Goal: Task Accomplishment & Management: Manage account settings

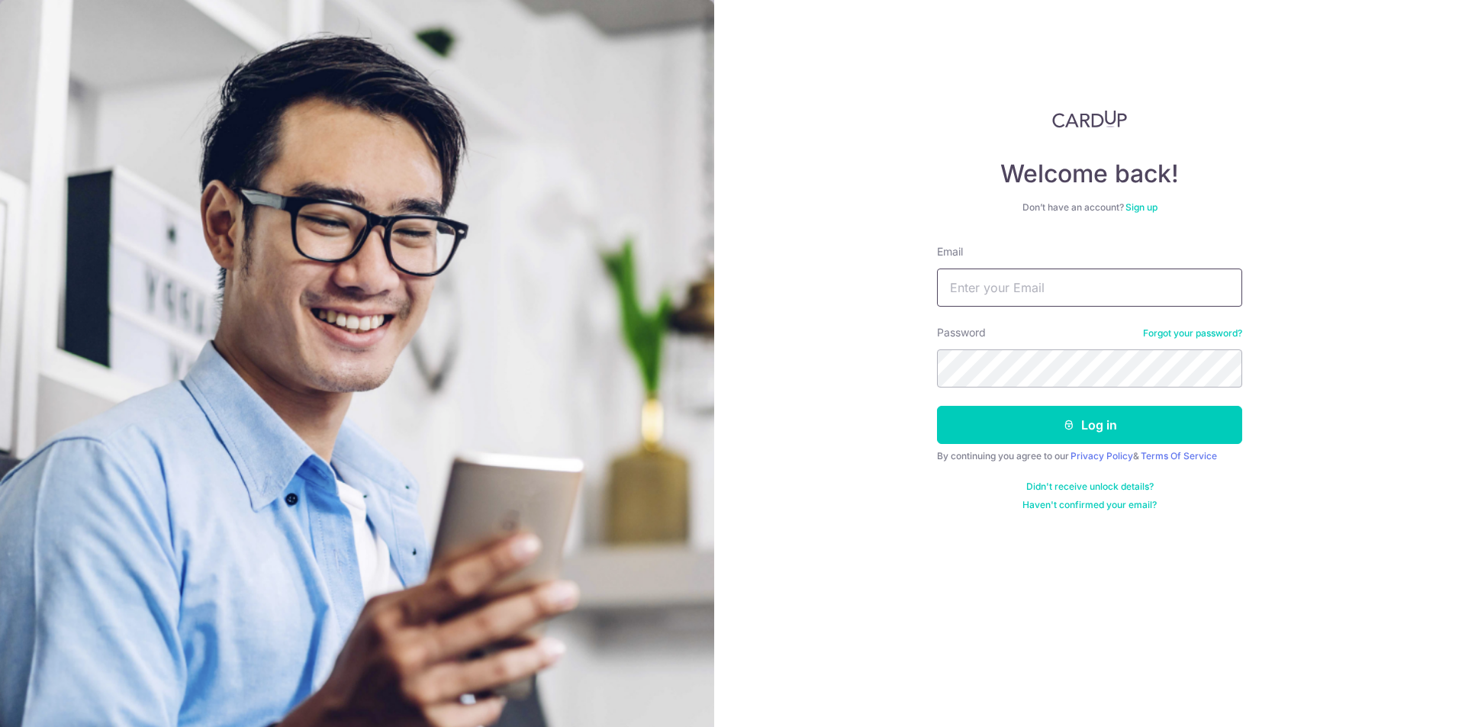
click at [974, 282] on input "Email" at bounding box center [1089, 288] width 305 height 38
type input "[EMAIL_ADDRESS][DOMAIN_NAME]"
click at [1009, 414] on button "Log in" at bounding box center [1089, 425] width 305 height 38
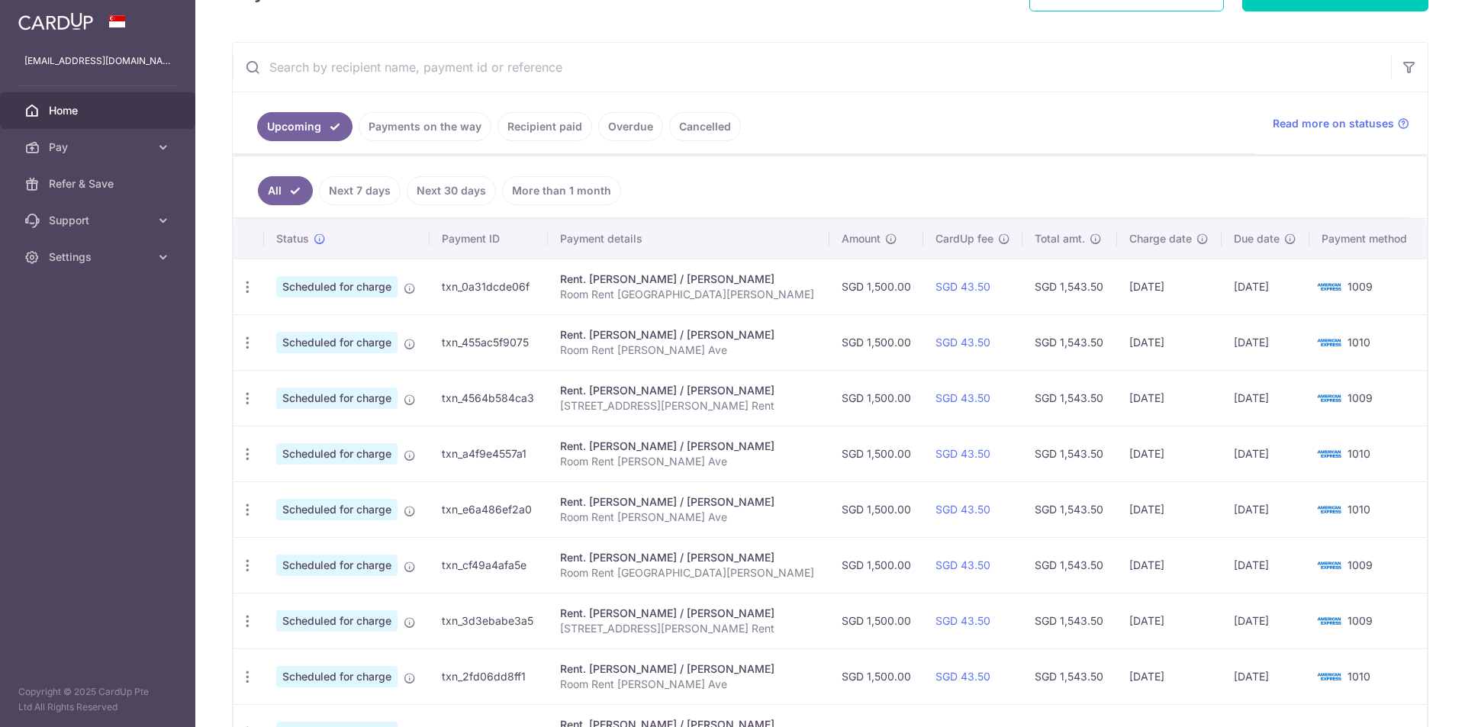
scroll to position [305, 0]
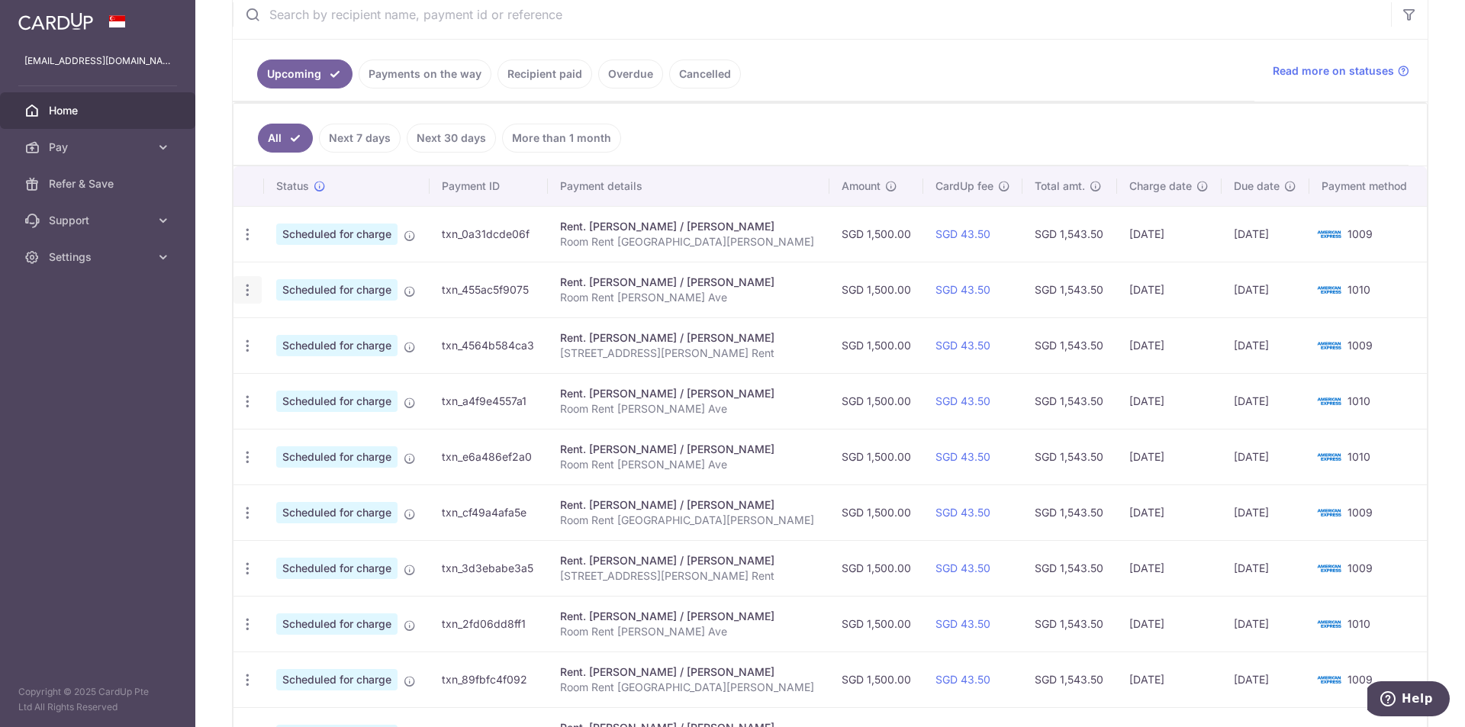
click at [250, 289] on icon "button" at bounding box center [248, 290] width 16 height 16
click at [298, 330] on span "Update payment" at bounding box center [329, 332] width 104 height 18
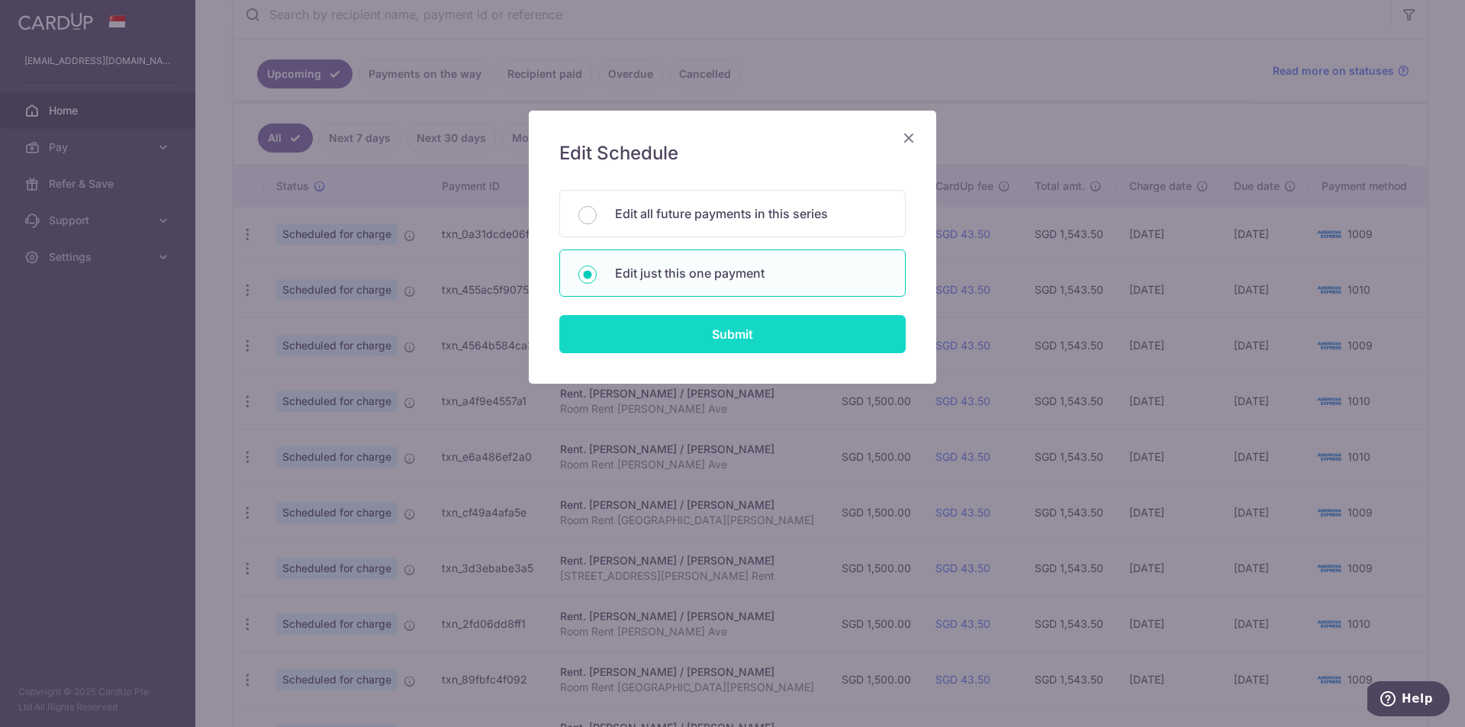
click at [740, 333] on input "Submit" at bounding box center [732, 334] width 346 height 38
radio input "true"
type input "1,500.00"
type input "[DATE]"
type input "Room Rent [PERSON_NAME] Ave"
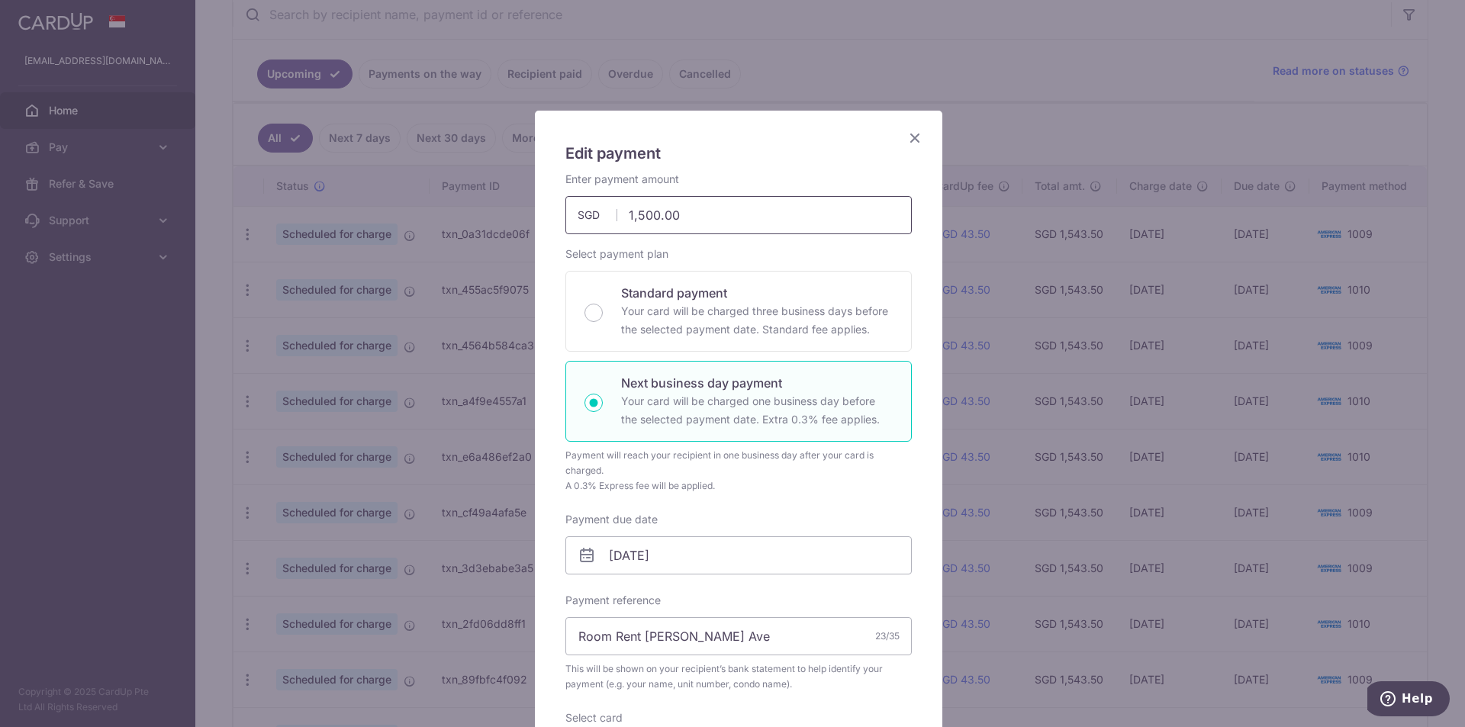
drag, startPoint x: 631, startPoint y: 216, endPoint x: 713, endPoint y: 216, distance: 82.4
click at [713, 216] on input "1,500.00" at bounding box center [738, 215] width 346 height 38
type input "1,300.00"
click at [724, 262] on div "Select payment plan Standard payment Your card will be charged three business d…" at bounding box center [738, 369] width 346 height 247
click at [594, 552] on input "[DATE]" at bounding box center [738, 555] width 346 height 38
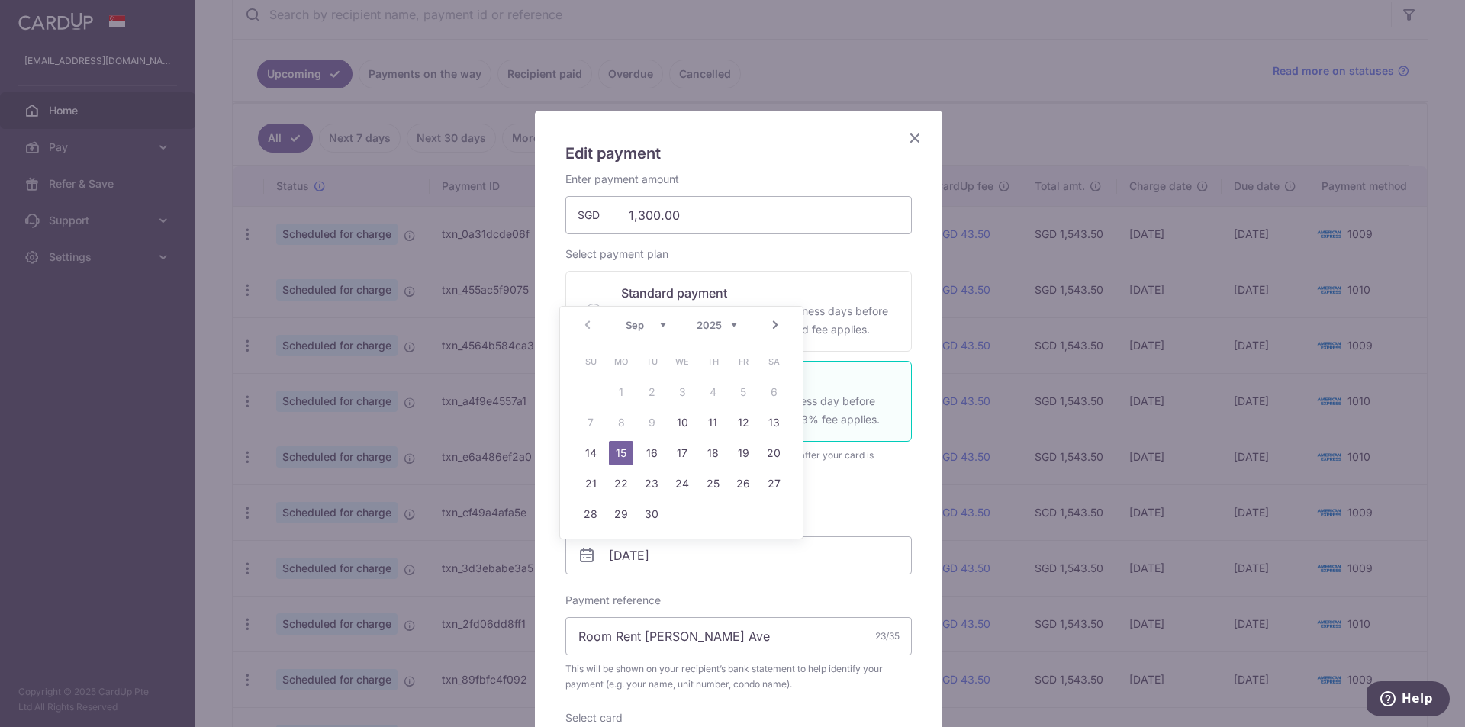
click at [586, 323] on div "Prev Next Sep Oct Nov Dec 2025 2026 2027 2028 2029 2030 2031 2032 2033 2034 2035" at bounding box center [681, 325] width 243 height 37
click at [678, 417] on link "10" at bounding box center [682, 423] width 24 height 24
type input "[DATE]"
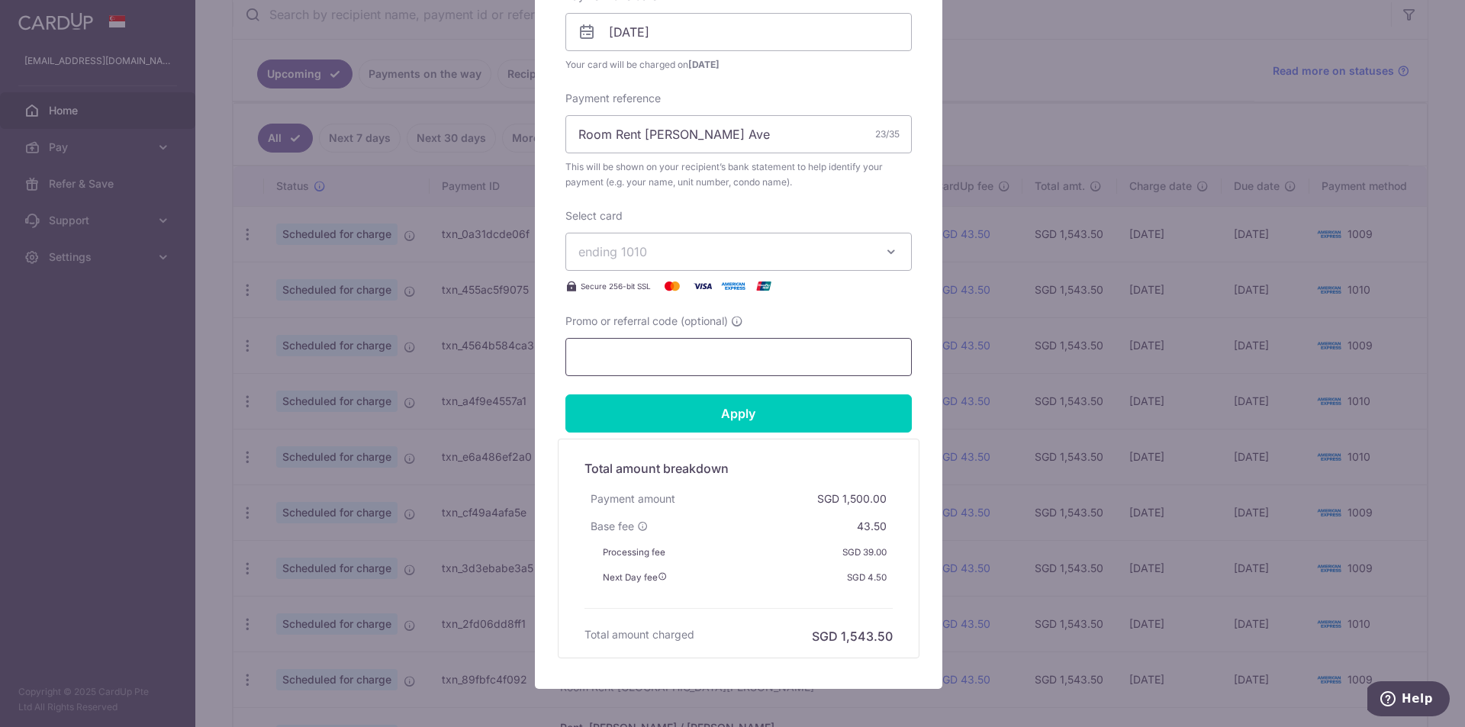
scroll to position [534, 0]
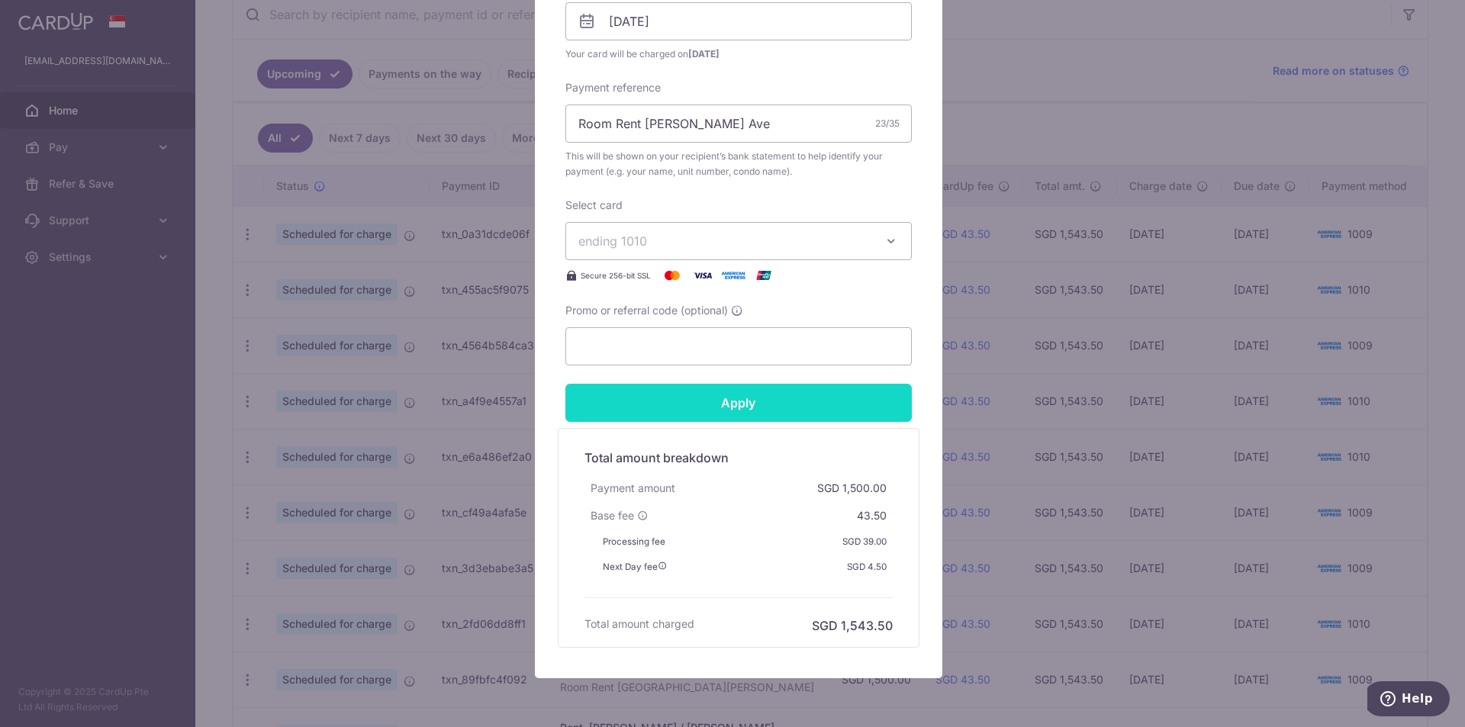
click at [733, 399] on input "Apply" at bounding box center [738, 403] width 346 height 38
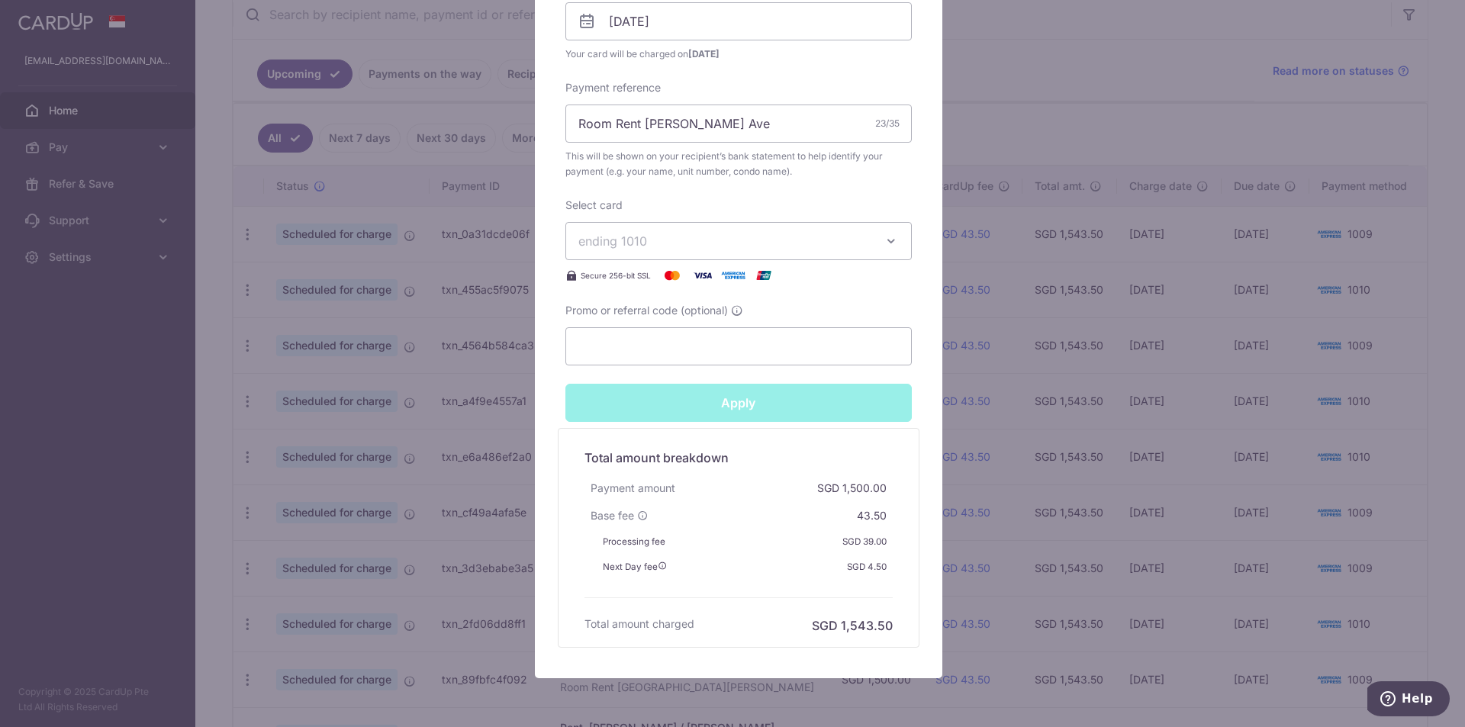
type input "Successfully Applied"
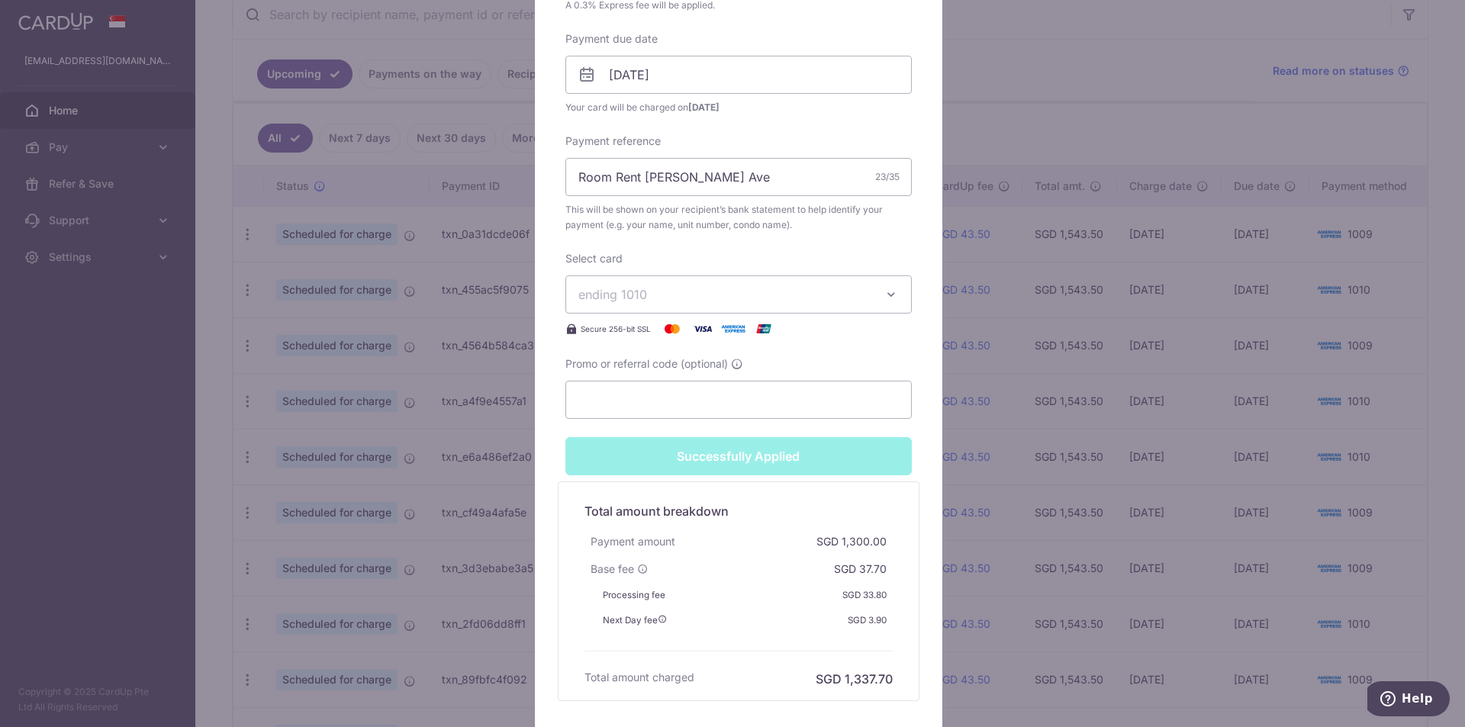
scroll to position [588, 0]
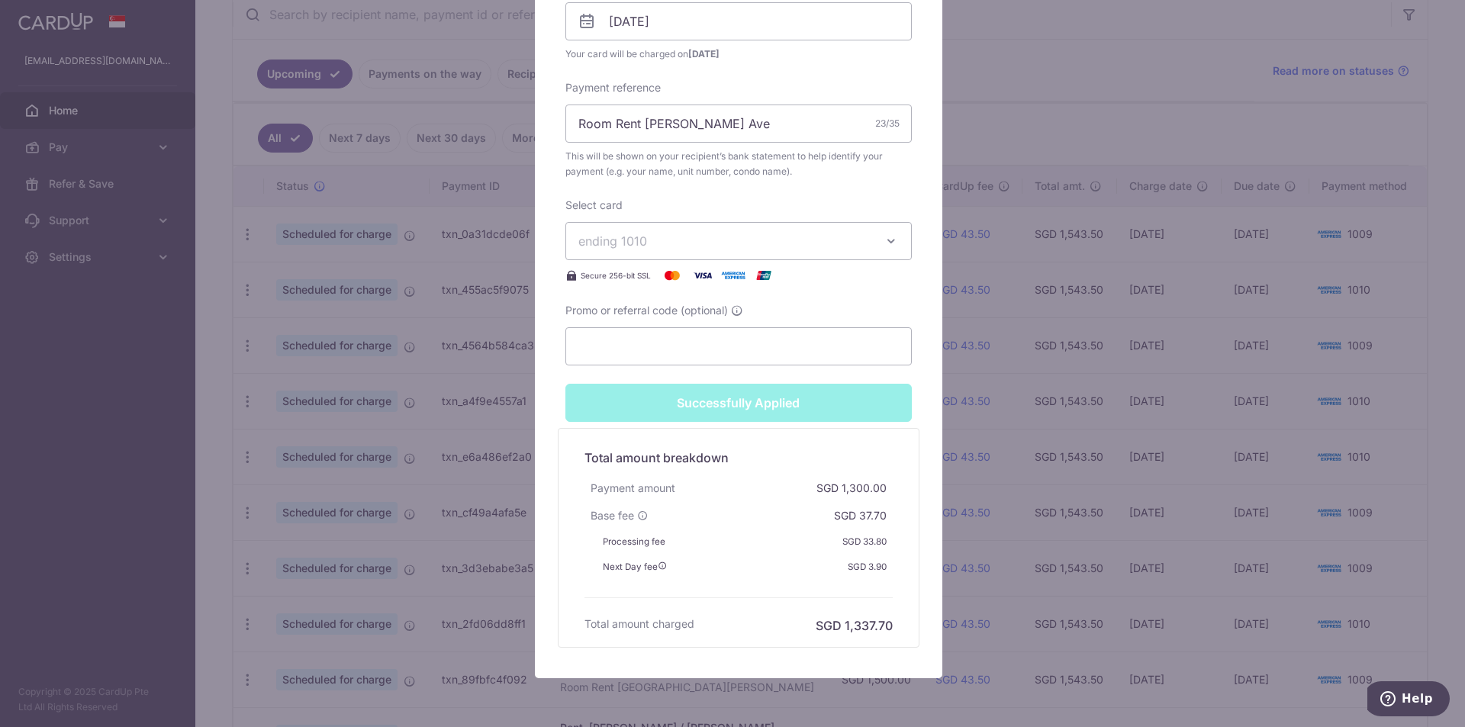
click at [1041, 82] on div "Edit payment By clicking apply, you will make changes to all payments to Semera…" at bounding box center [732, 363] width 1465 height 727
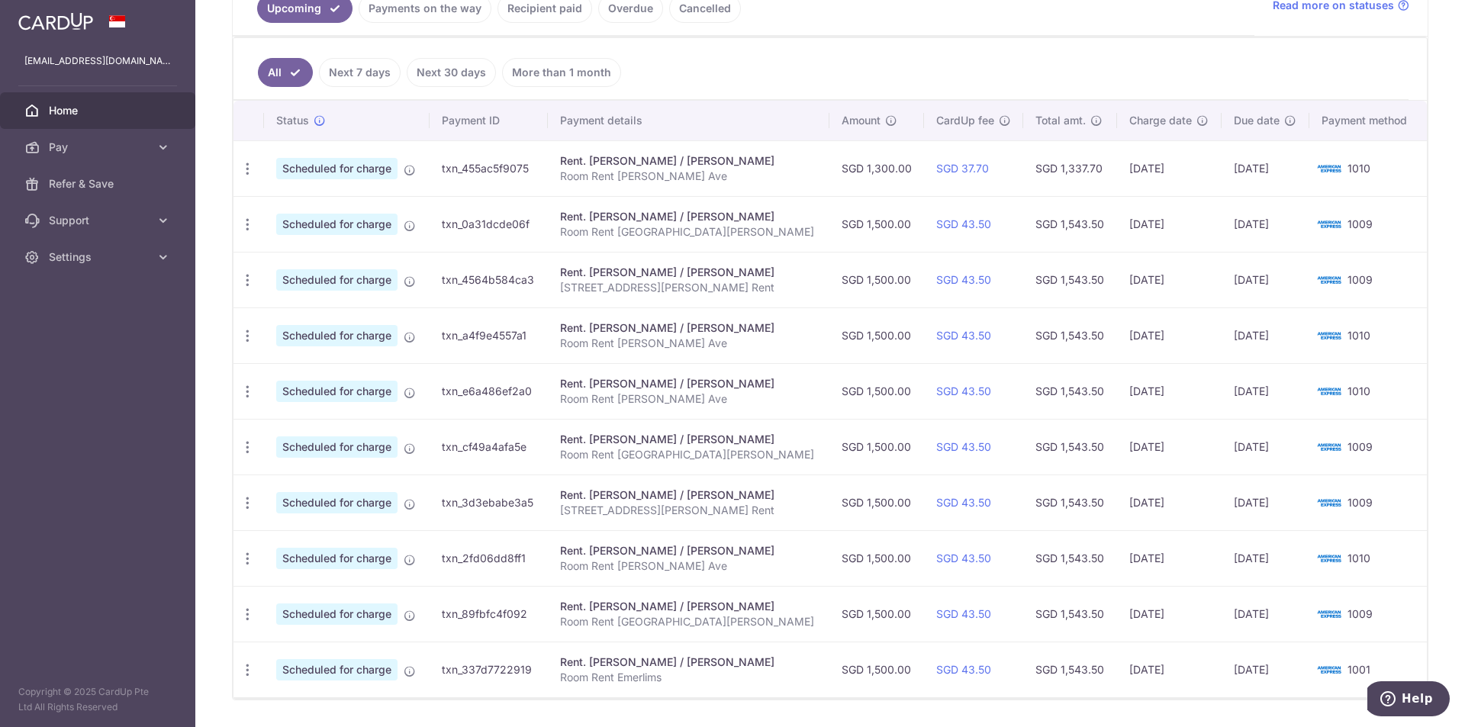
scroll to position [382, 0]
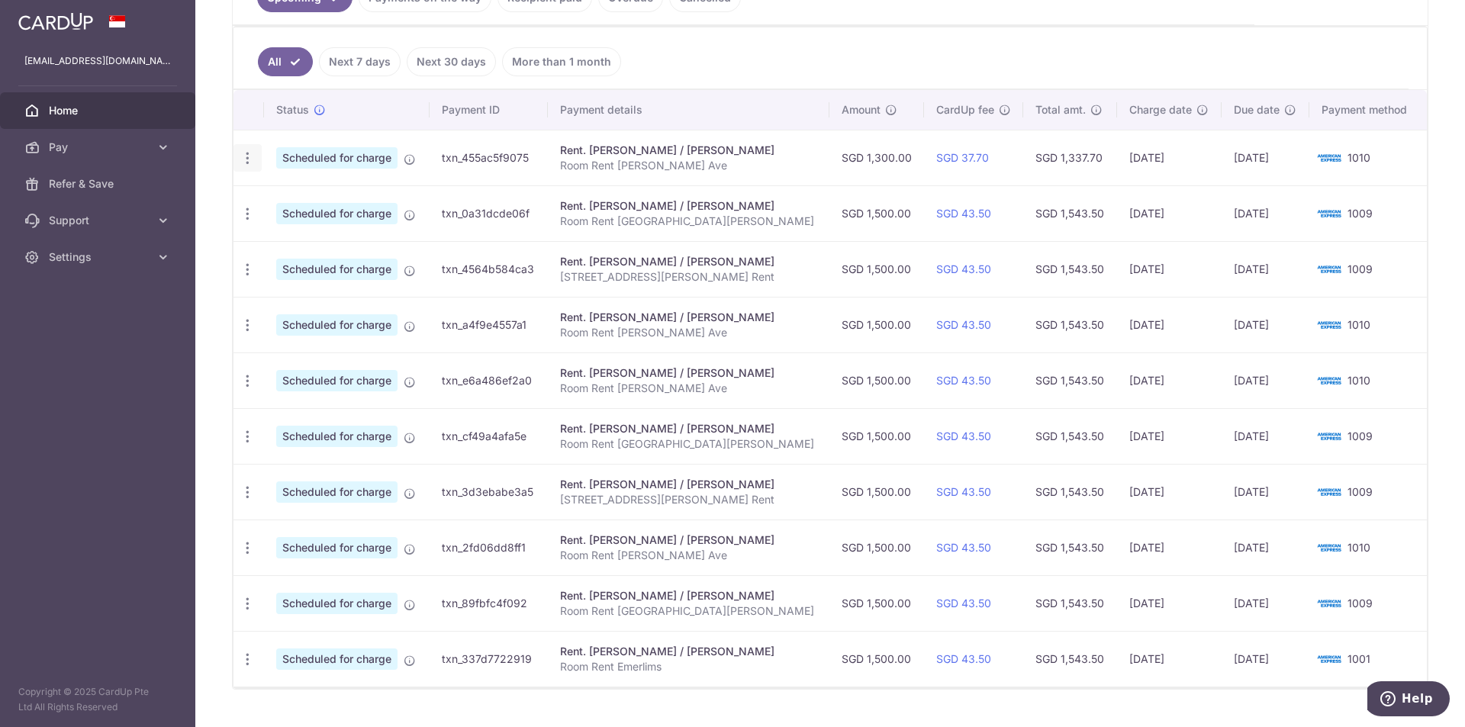
click at [253, 163] on icon "button" at bounding box center [248, 158] width 16 height 16
click at [299, 196] on span "Update payment" at bounding box center [329, 200] width 104 height 18
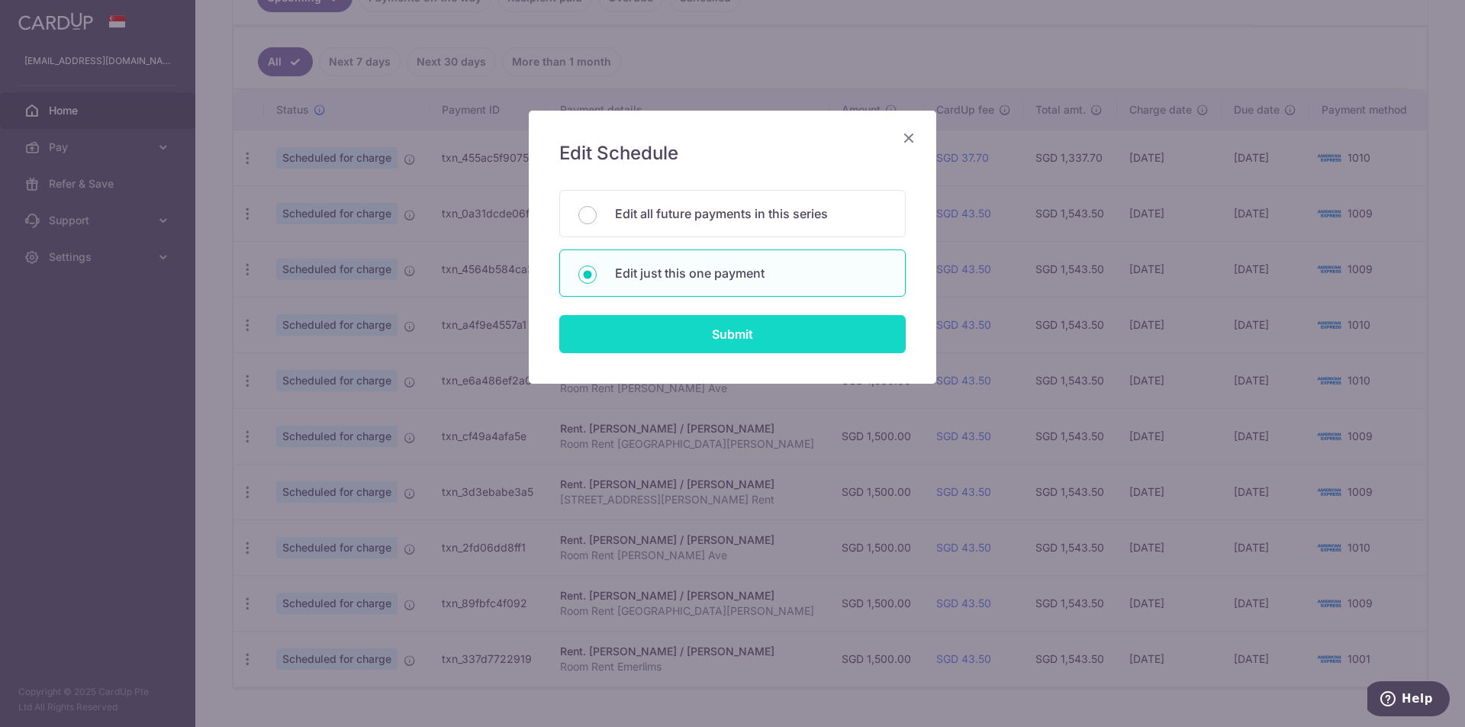
click at [775, 345] on input "Submit" at bounding box center [732, 334] width 346 height 38
radio input "true"
type input "1,300.00"
type input "[DATE]"
type input "Room Rent [PERSON_NAME] Ave"
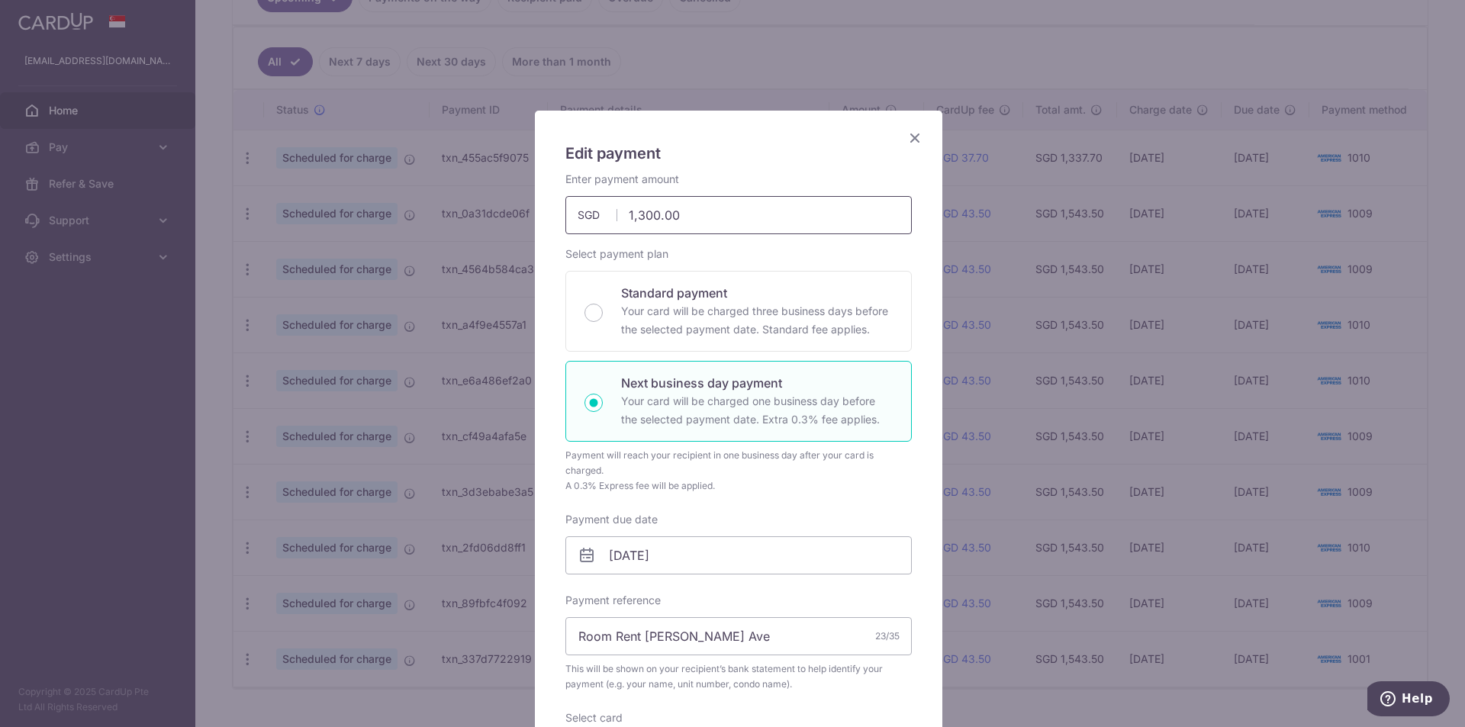
drag, startPoint x: 631, startPoint y: 214, endPoint x: 650, endPoint y: 213, distance: 19.1
click at [650, 213] on input "1,300.00" at bounding box center [738, 215] width 346 height 38
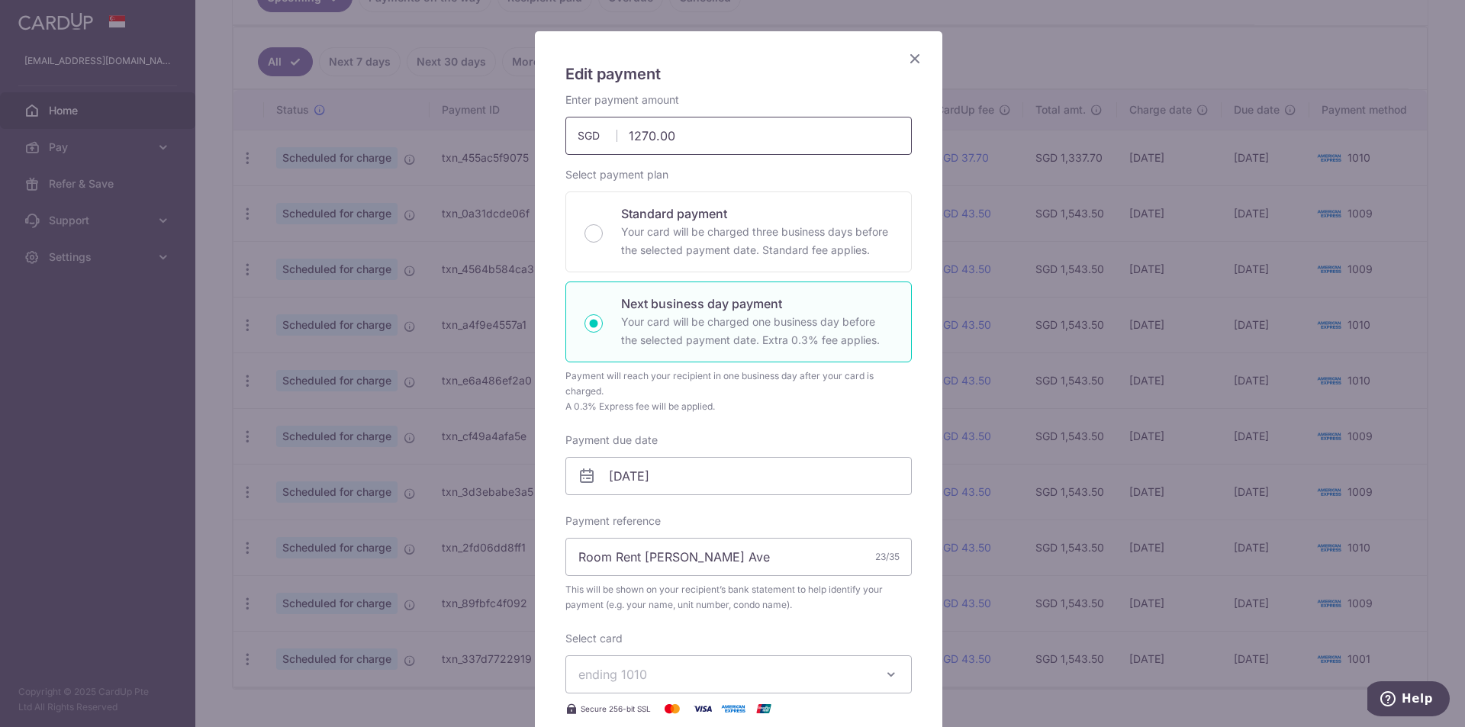
scroll to position [305, 0]
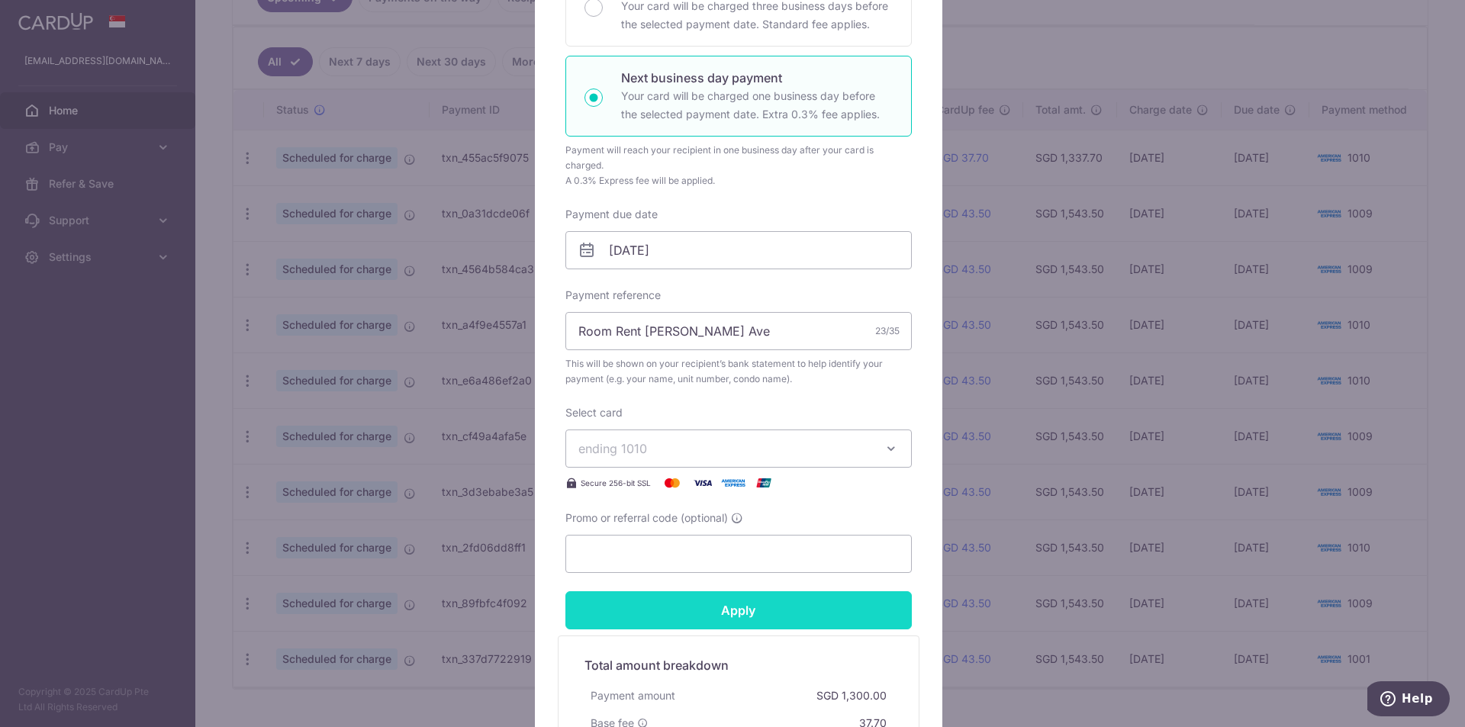
type input "1,270.00"
drag, startPoint x: 726, startPoint y: 605, endPoint x: 755, endPoint y: 552, distance: 61.1
click at [726, 605] on input "Apply" at bounding box center [738, 610] width 346 height 38
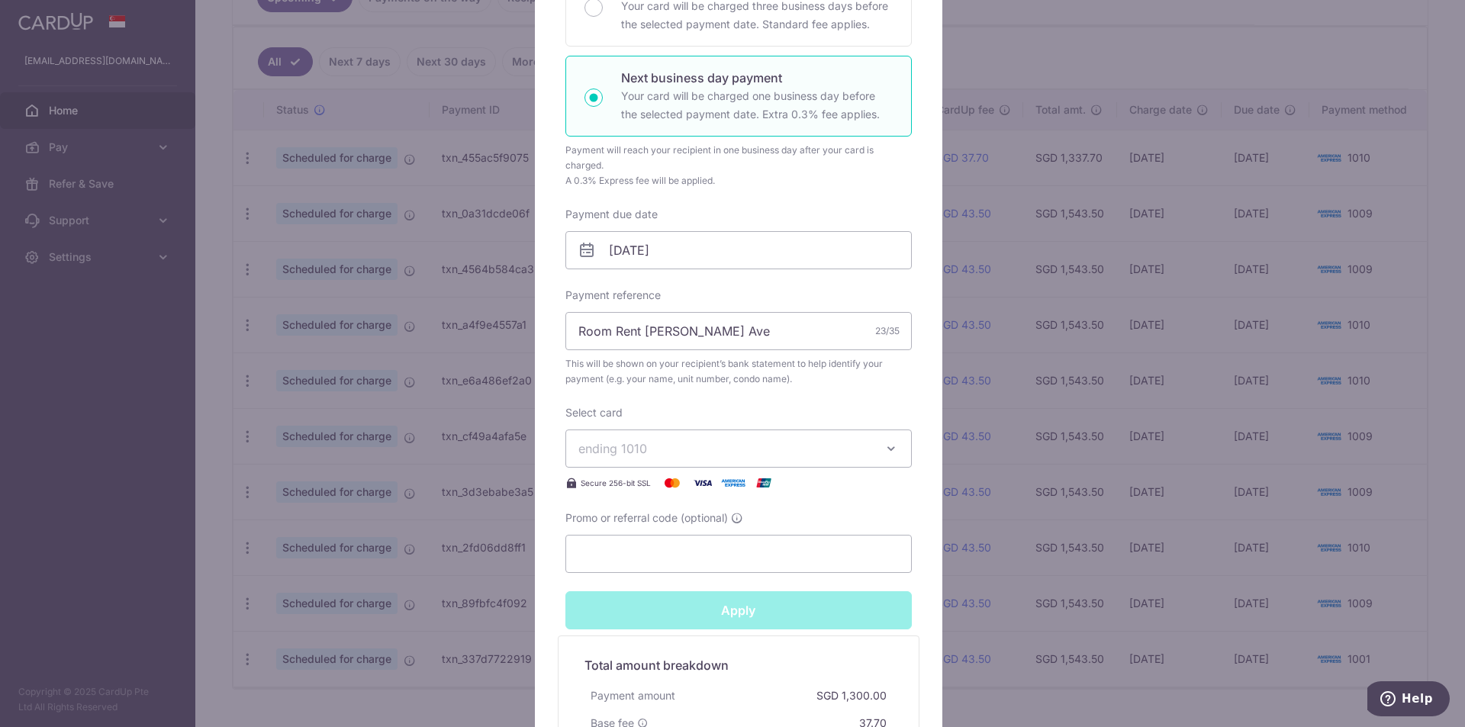
type input "Successfully Applied"
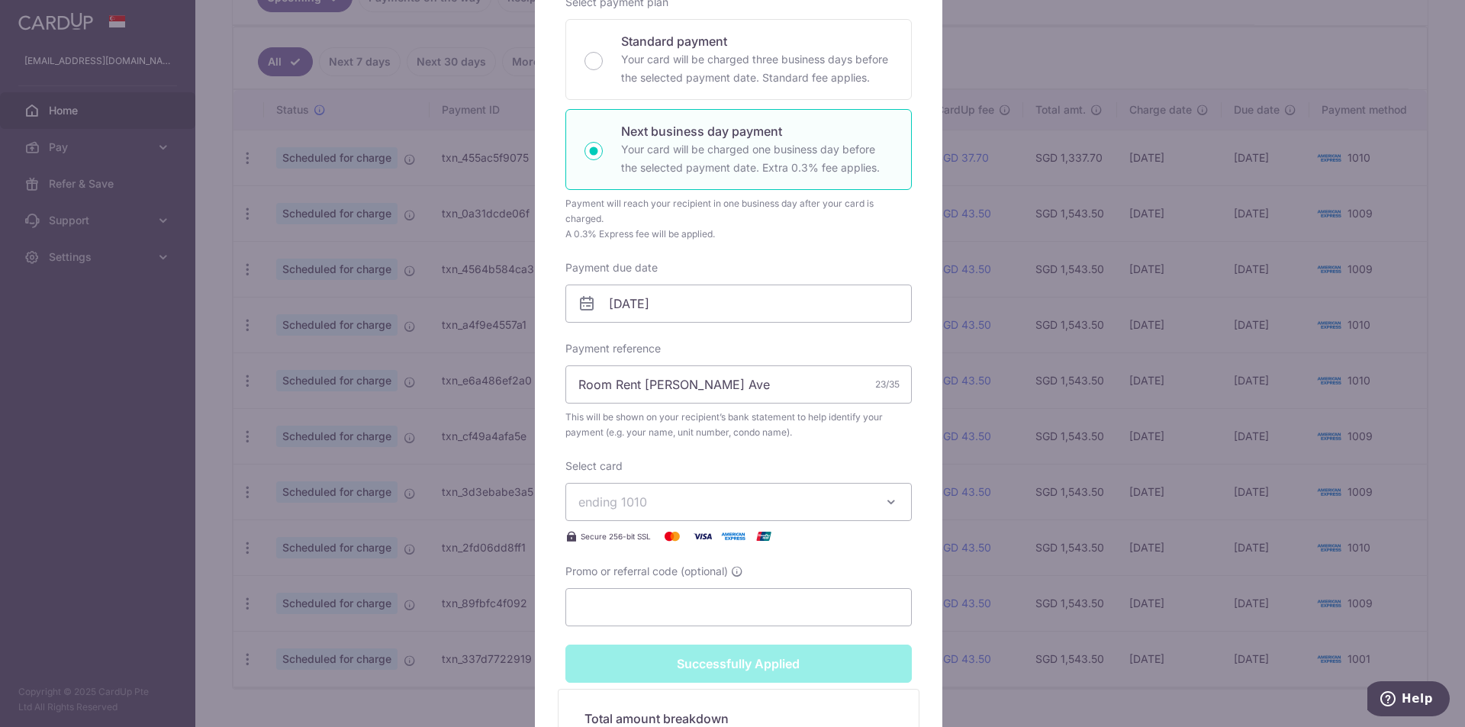
scroll to position [359, 0]
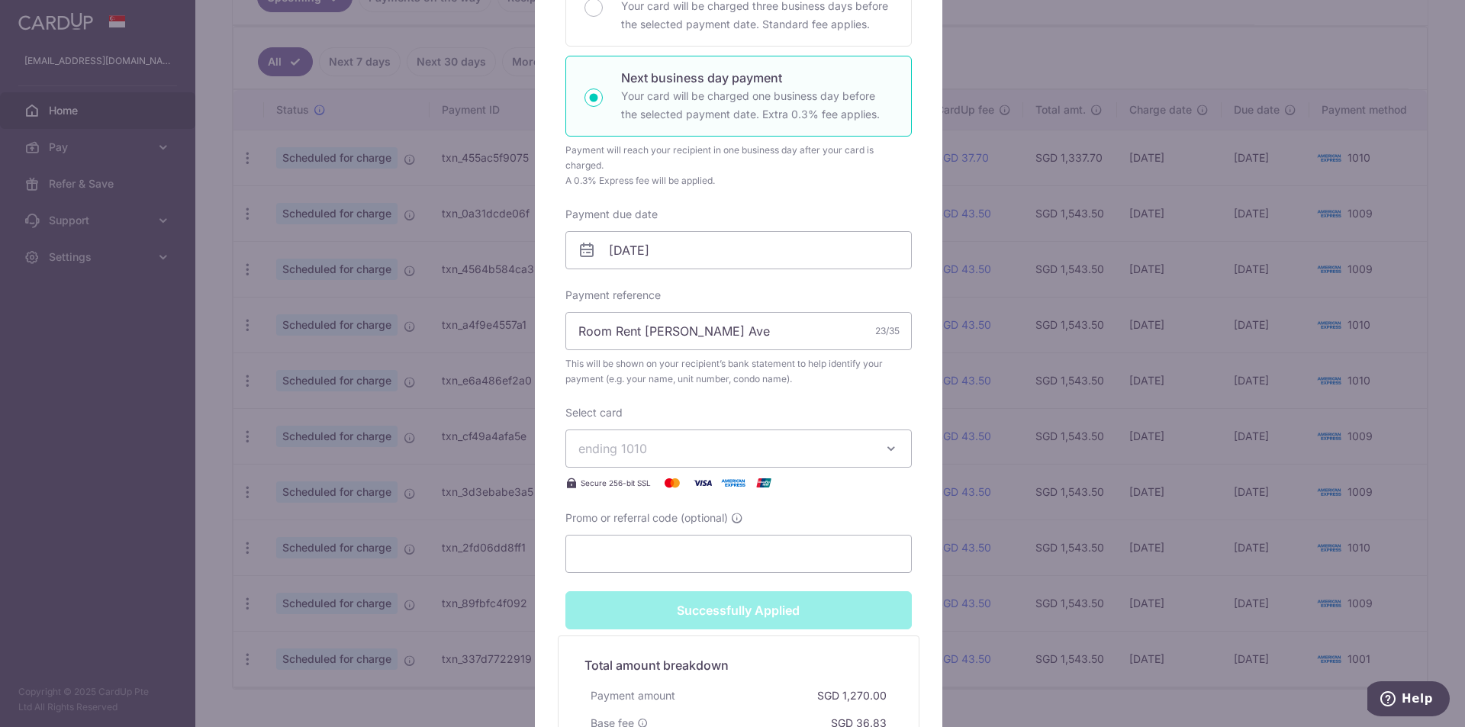
click at [1006, 52] on div "Edit payment By clicking apply, you will make changes to all payments to Semera…" at bounding box center [732, 363] width 1465 height 727
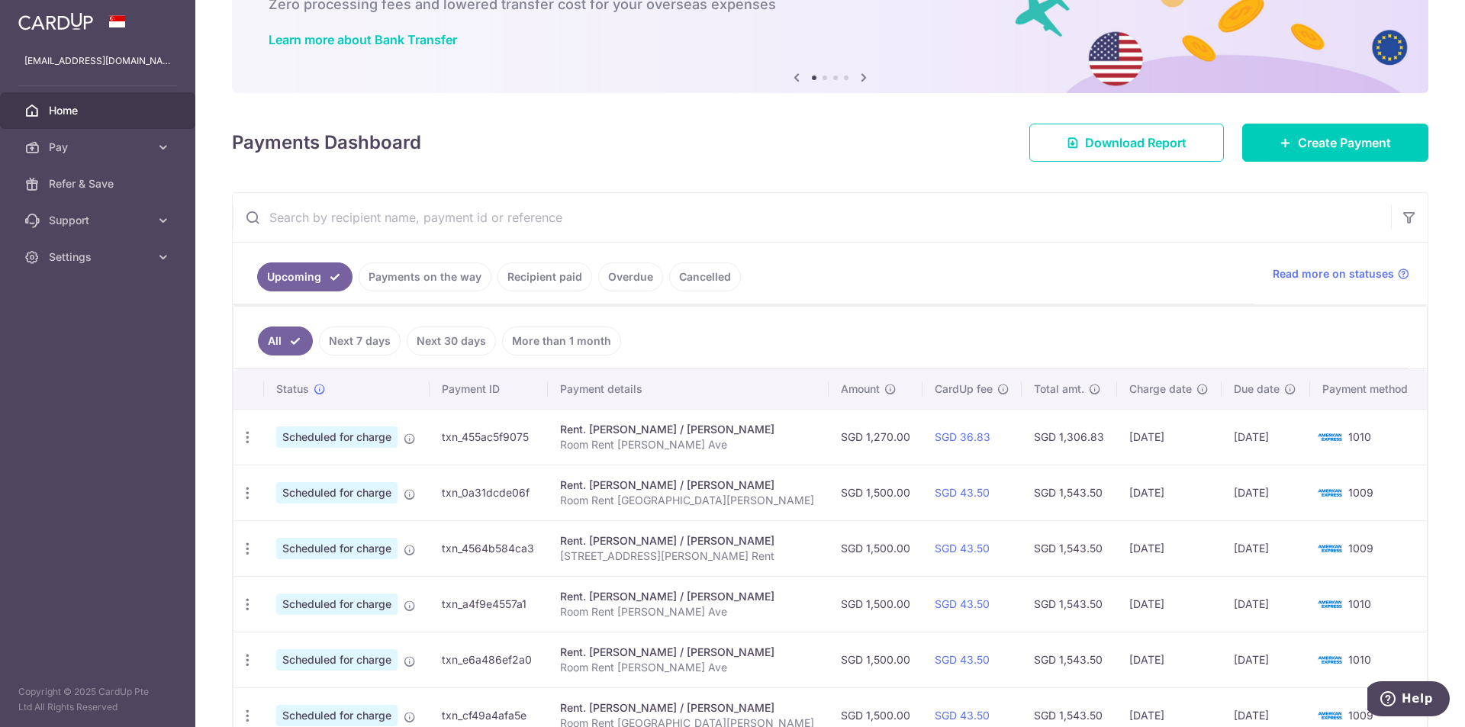
scroll to position [229, 0]
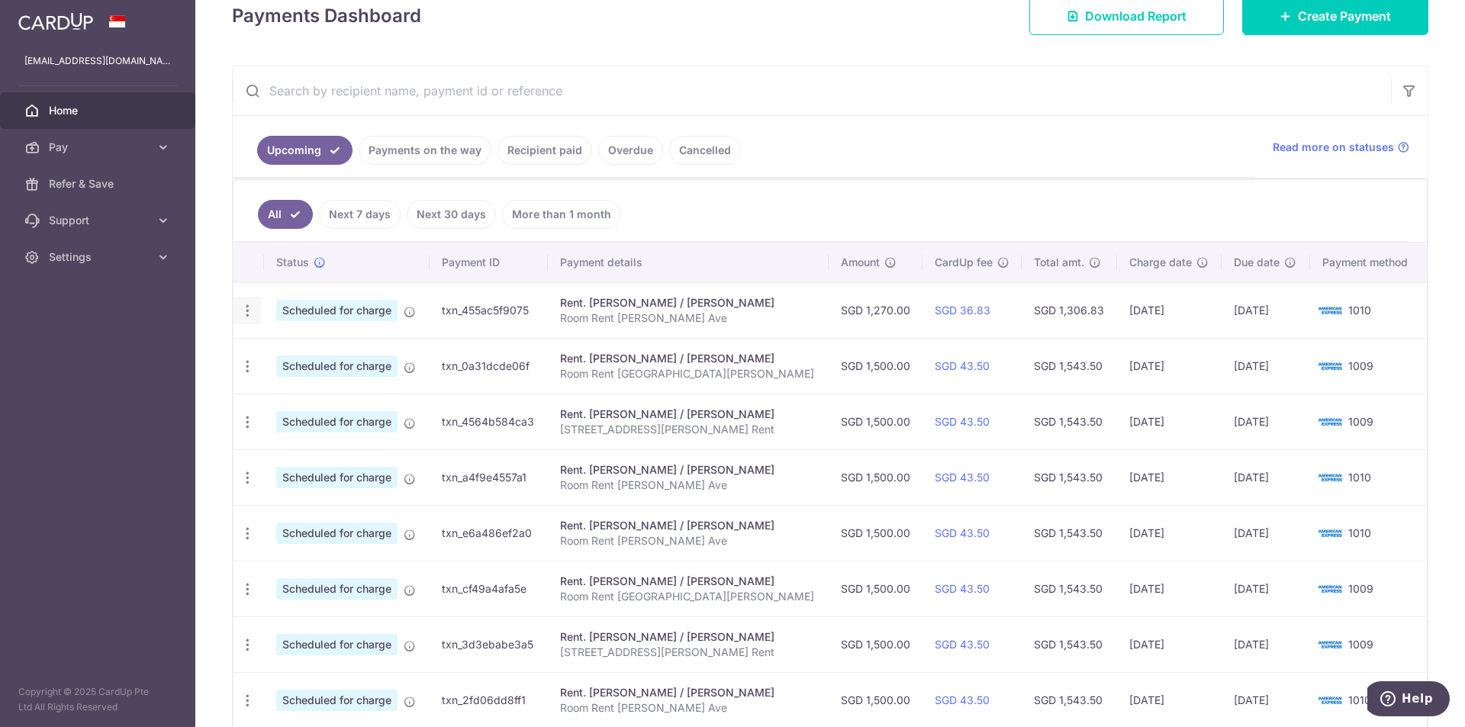
click at [240, 308] on icon "button" at bounding box center [248, 311] width 16 height 16
click at [324, 352] on span "Update payment" at bounding box center [329, 352] width 104 height 18
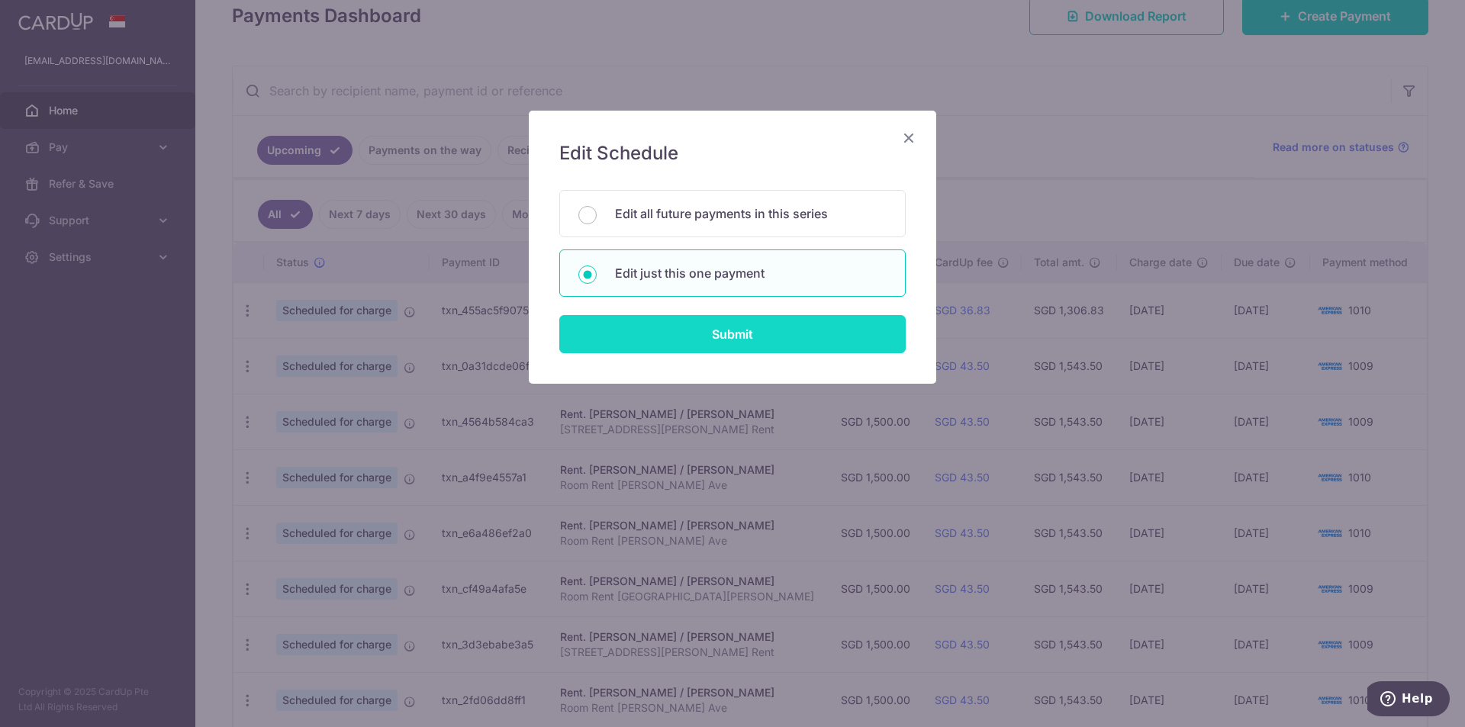
click at [664, 344] on input "Submit" at bounding box center [732, 334] width 346 height 38
radio input "true"
type input "1,270.00"
type input "[DATE]"
type input "Room Rent [PERSON_NAME] Ave"
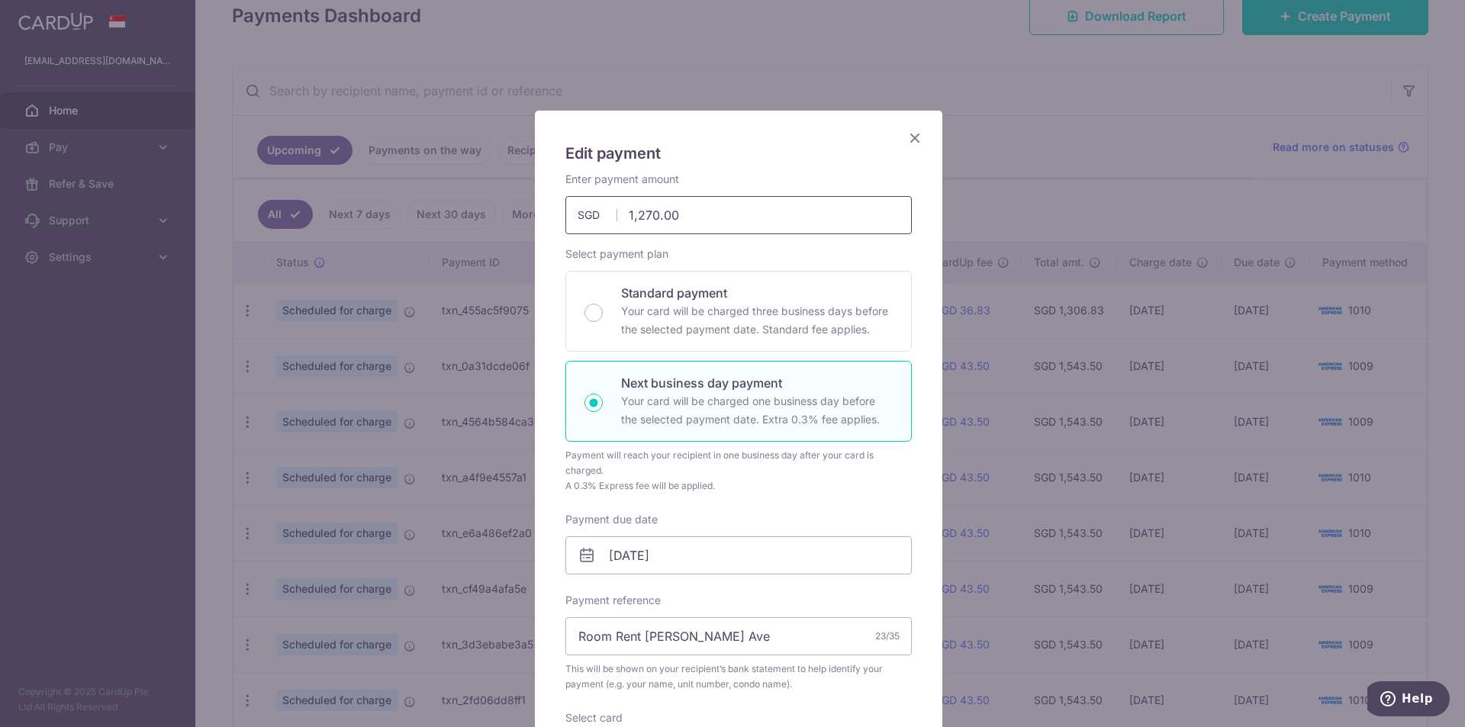
drag, startPoint x: 639, startPoint y: 216, endPoint x: 649, endPoint y: 214, distance: 10.2
click at [649, 214] on input "1,270.00" at bounding box center [738, 215] width 346 height 38
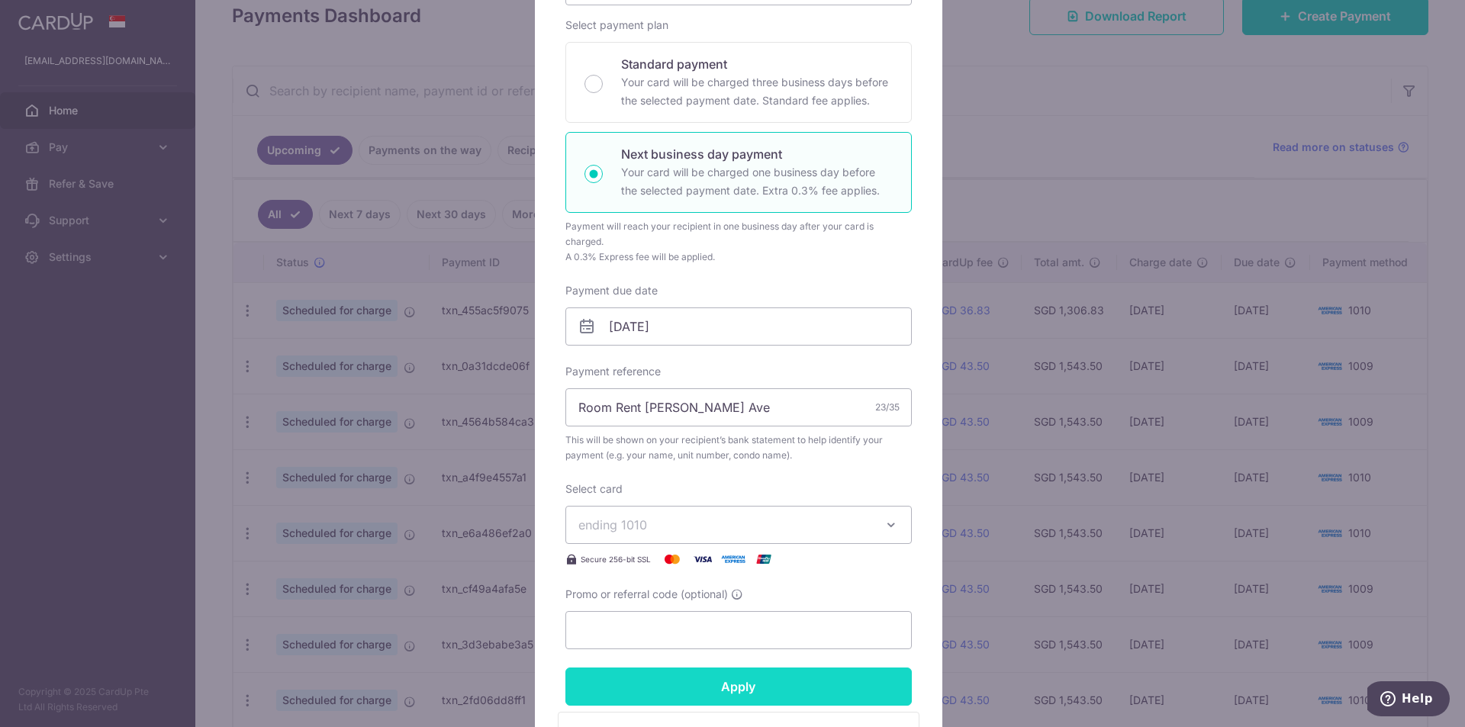
type input "1,262.00"
click at [730, 694] on input "Apply" at bounding box center [738, 687] width 346 height 38
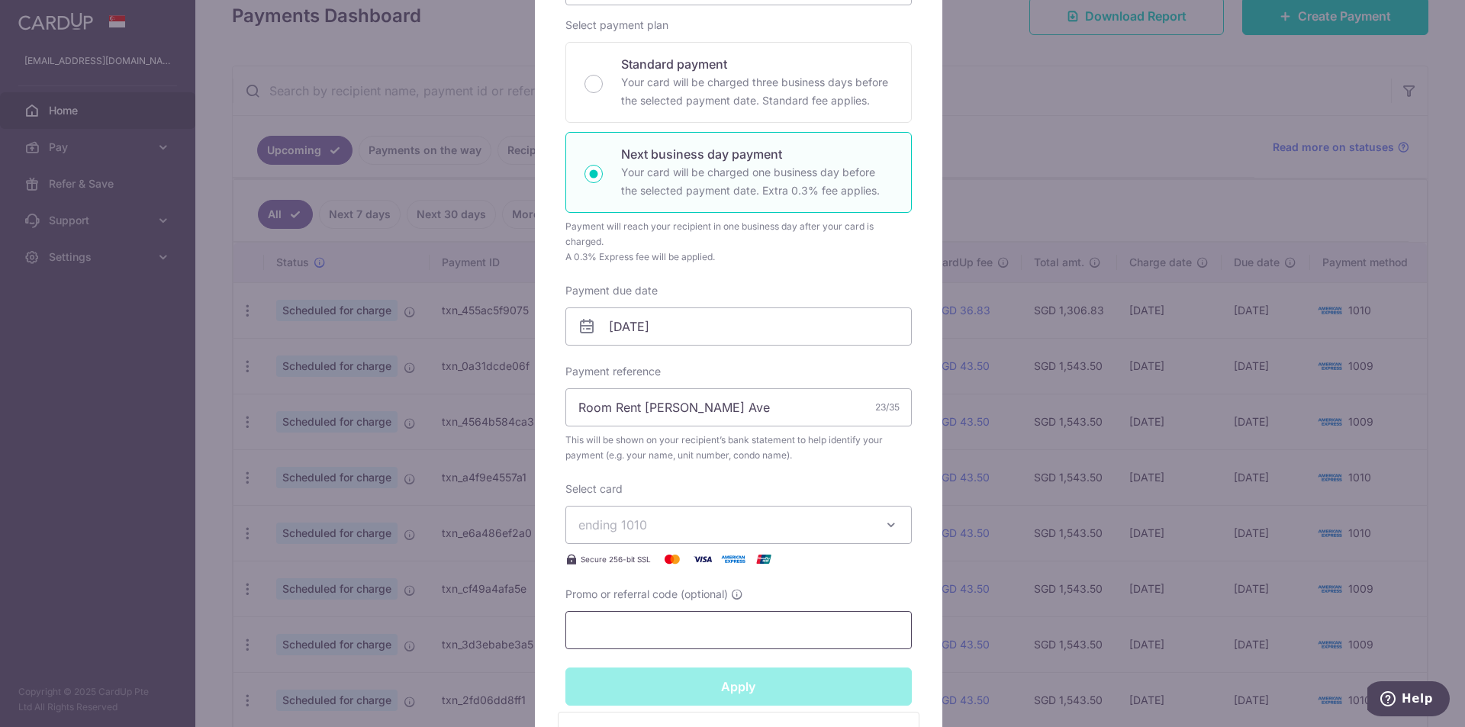
type input "Successfully Applied"
click at [1003, 153] on div "Edit payment By clicking apply, you will make changes to all payments to [PERSO…" at bounding box center [732, 363] width 1465 height 727
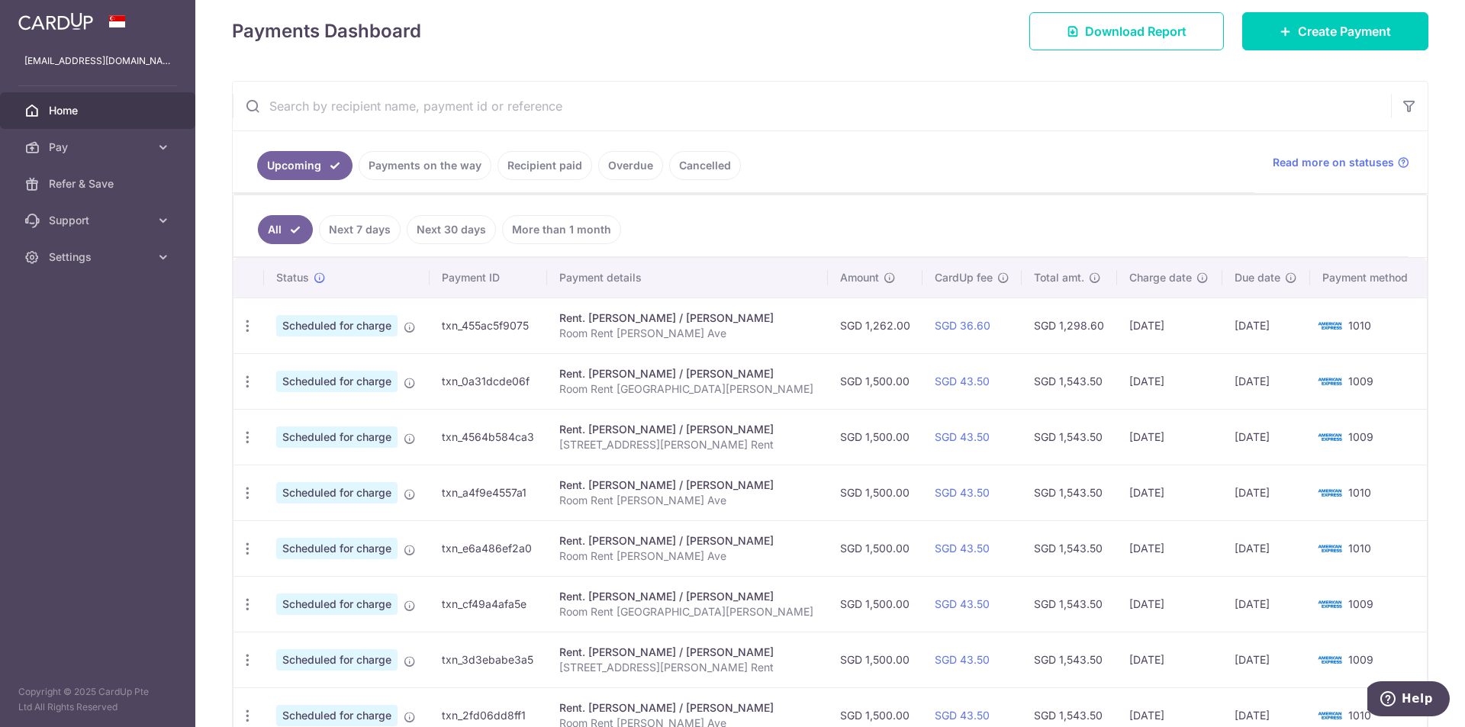
scroll to position [229, 0]
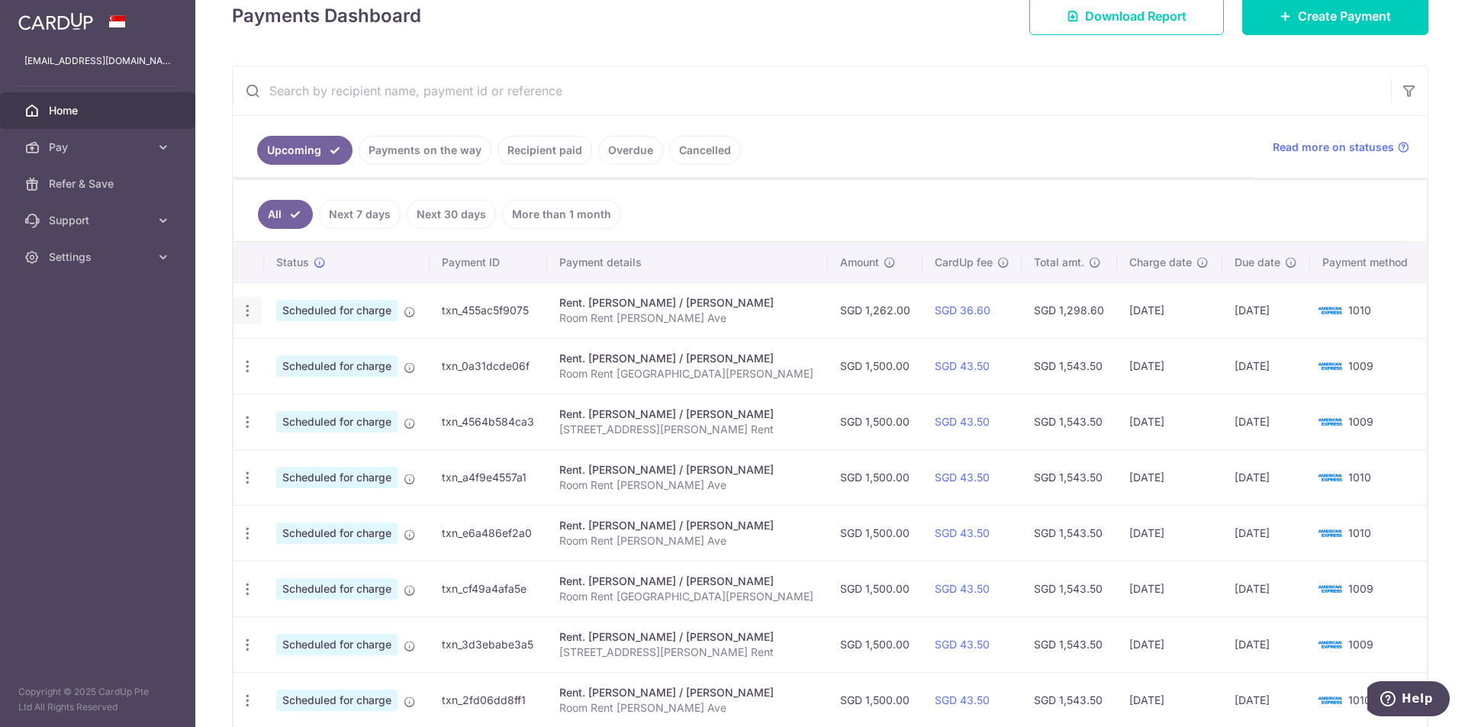
click at [246, 314] on icon "button" at bounding box center [248, 311] width 16 height 16
click at [284, 350] on span "Update payment" at bounding box center [329, 352] width 104 height 18
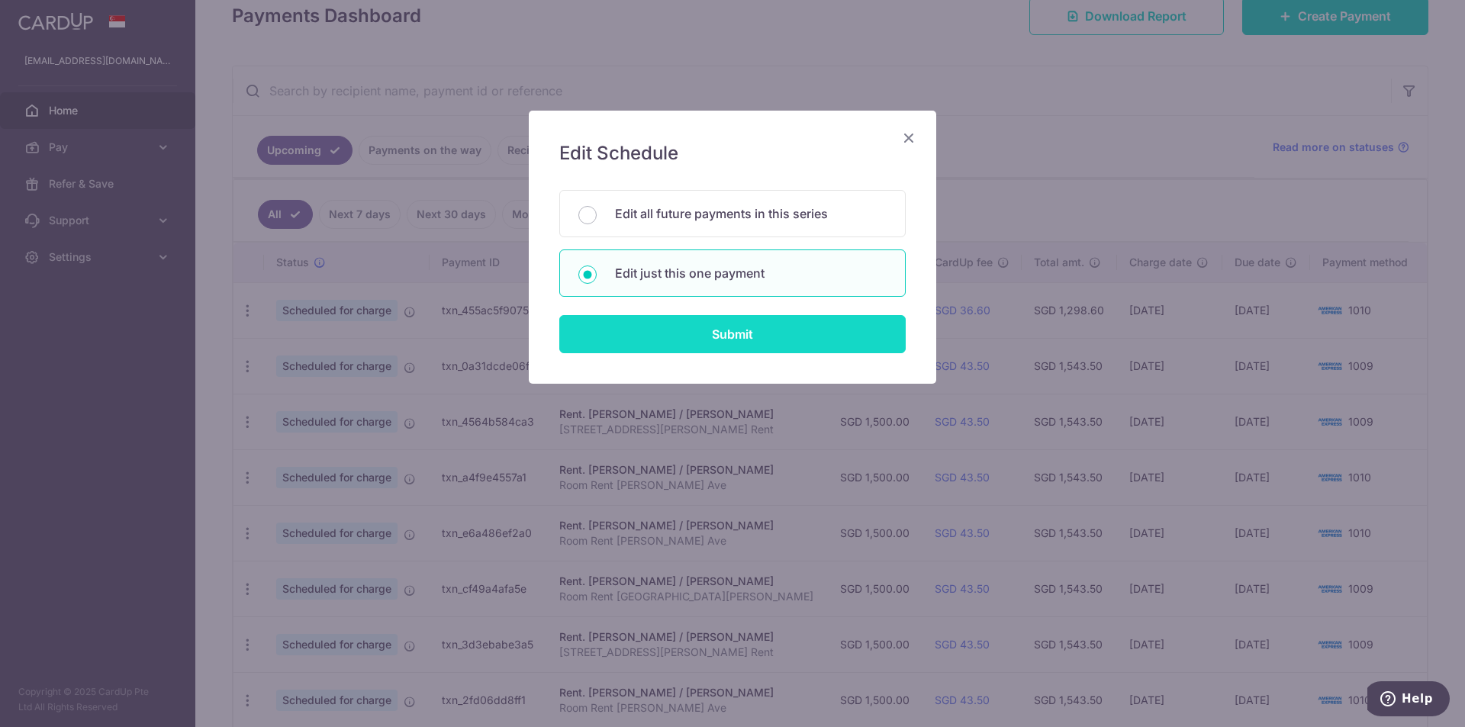
click at [785, 337] on input "Submit" at bounding box center [732, 334] width 346 height 38
radio input "true"
type input "1,262.00"
type input "[DATE]"
type input "Room Rent [PERSON_NAME] Ave"
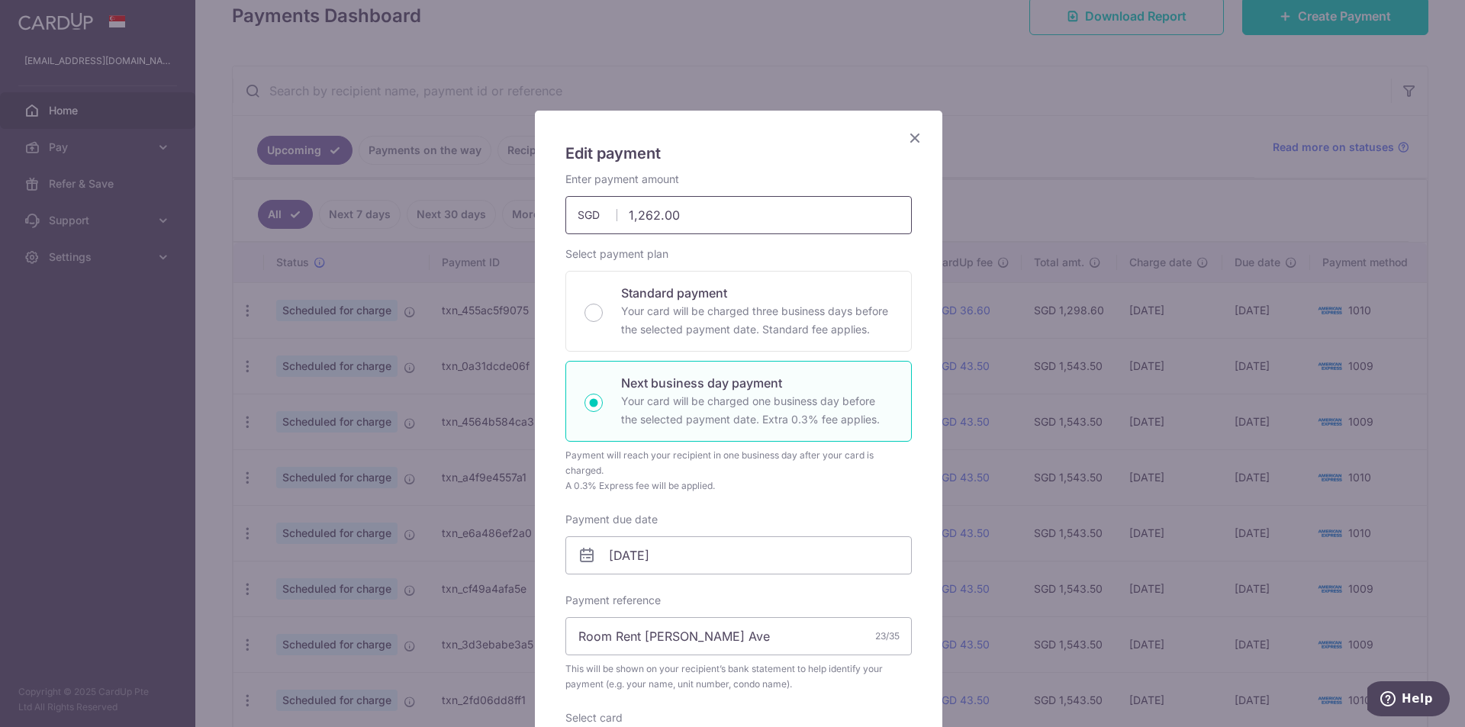
click at [651, 214] on input "1,262.00" at bounding box center [738, 215] width 346 height 38
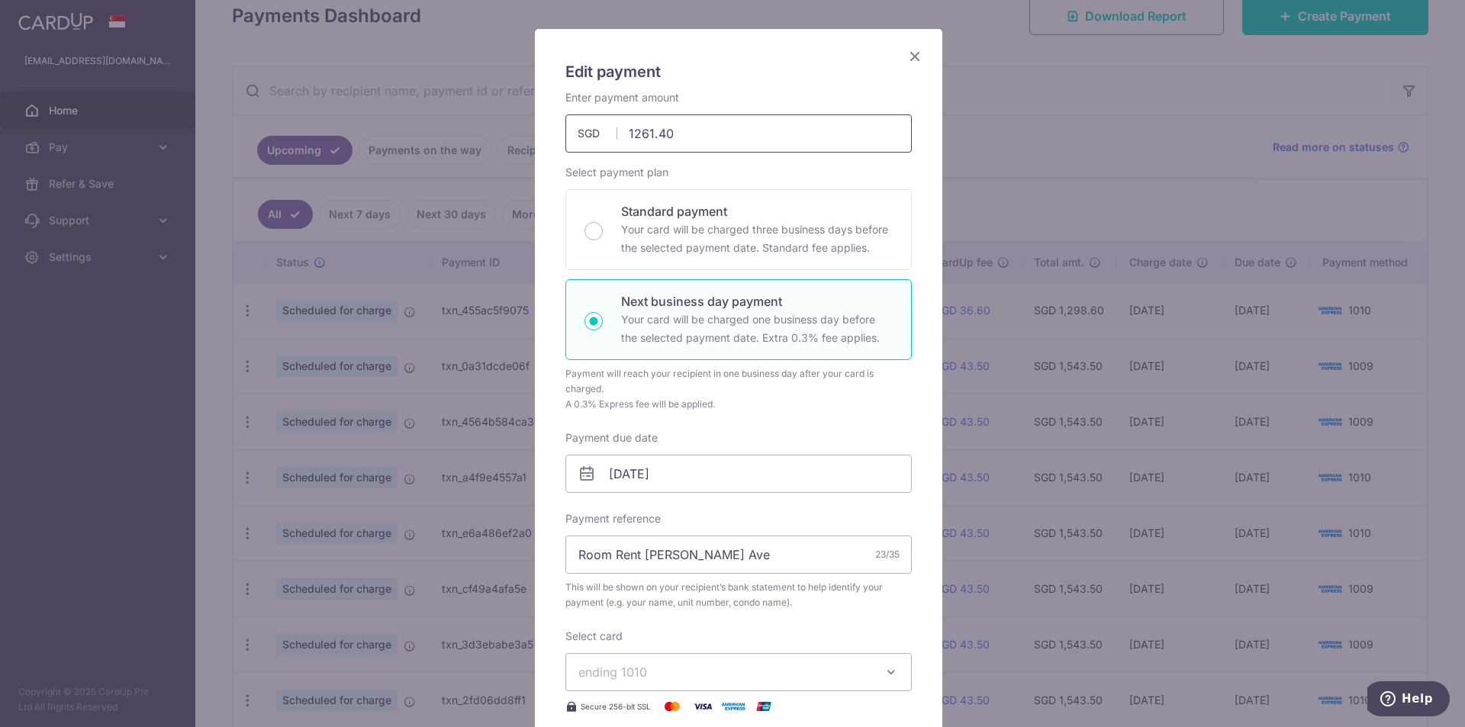
scroll to position [458, 0]
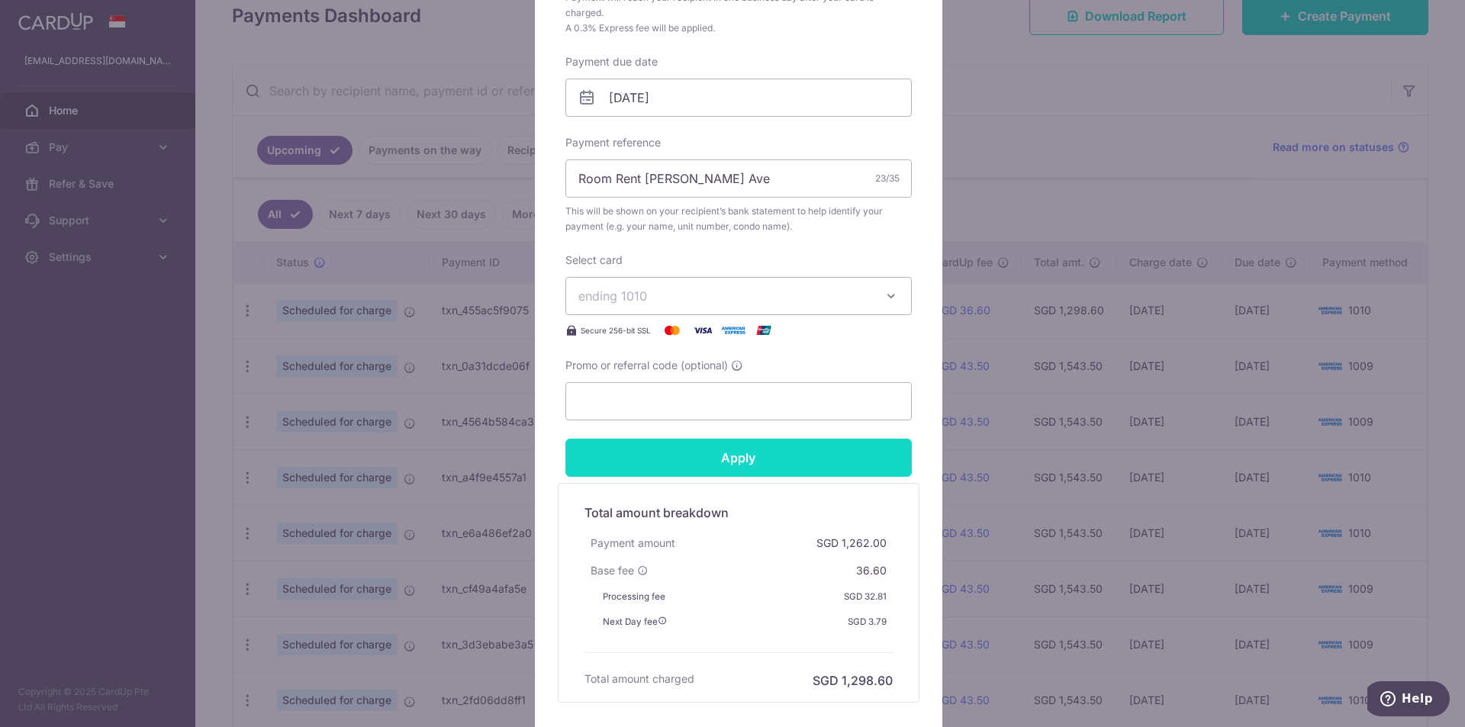
type input "1,261.40"
click at [711, 450] on input "Apply" at bounding box center [738, 458] width 346 height 38
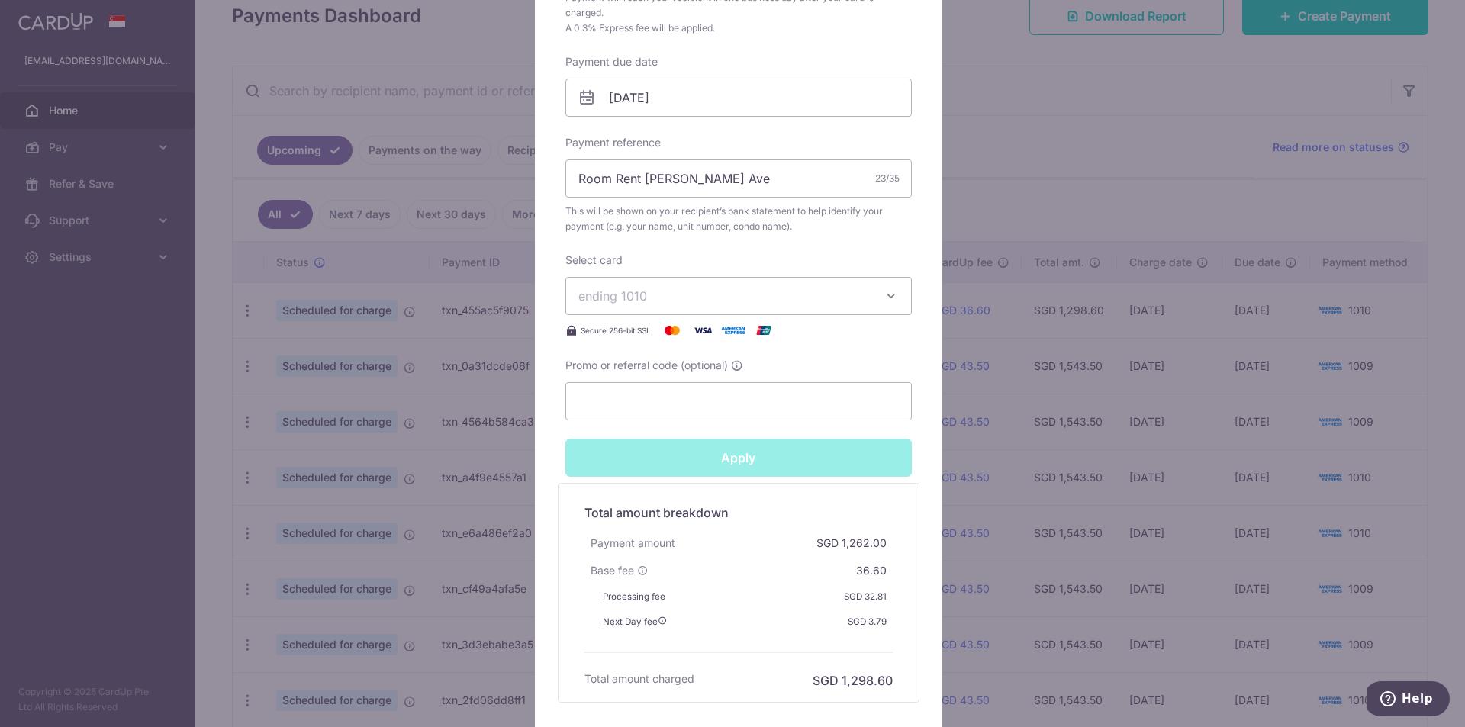
type input "Successfully Applied"
click at [1042, 95] on div "Edit payment By clicking apply, you will make changes to all payments to Semera…" at bounding box center [732, 363] width 1465 height 727
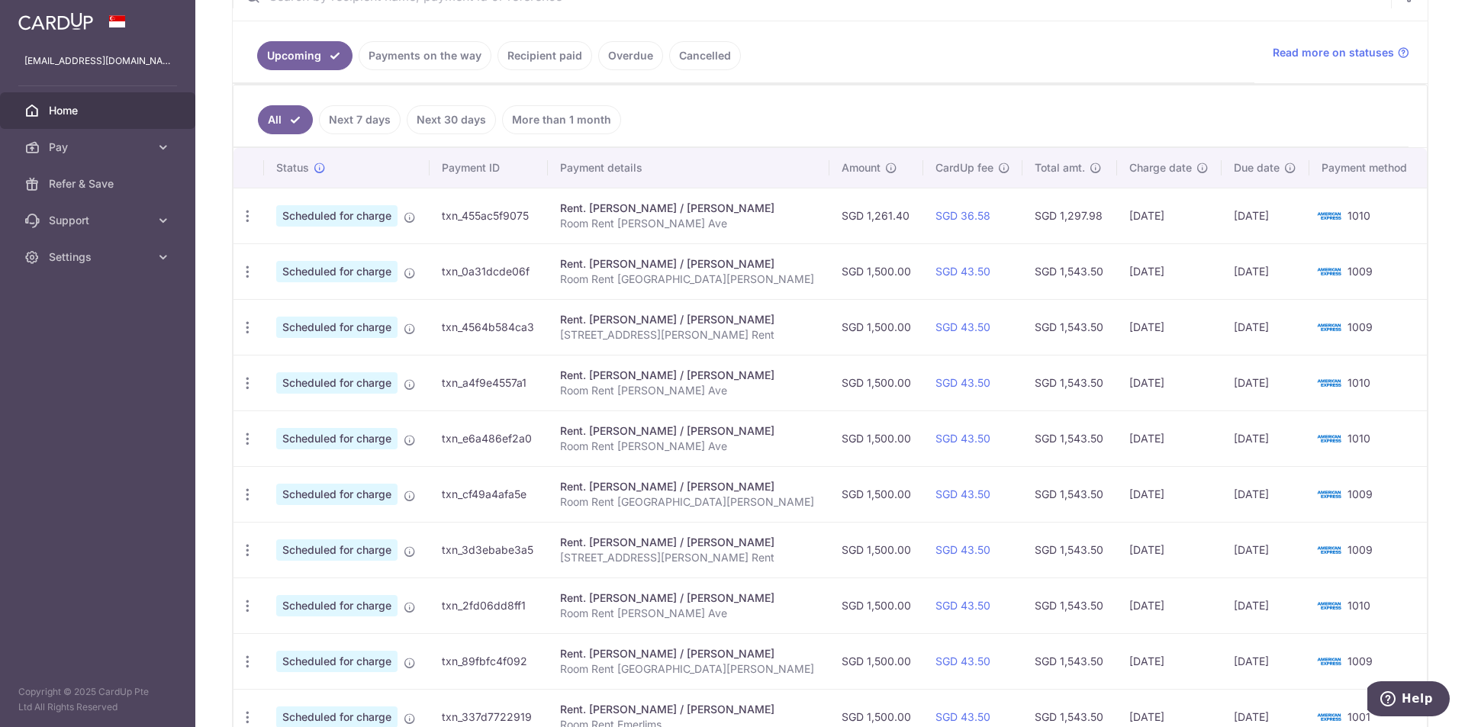
scroll to position [324, 0]
click at [246, 219] on icon "button" at bounding box center [248, 216] width 16 height 16
click at [296, 258] on span "Update payment" at bounding box center [329, 258] width 104 height 18
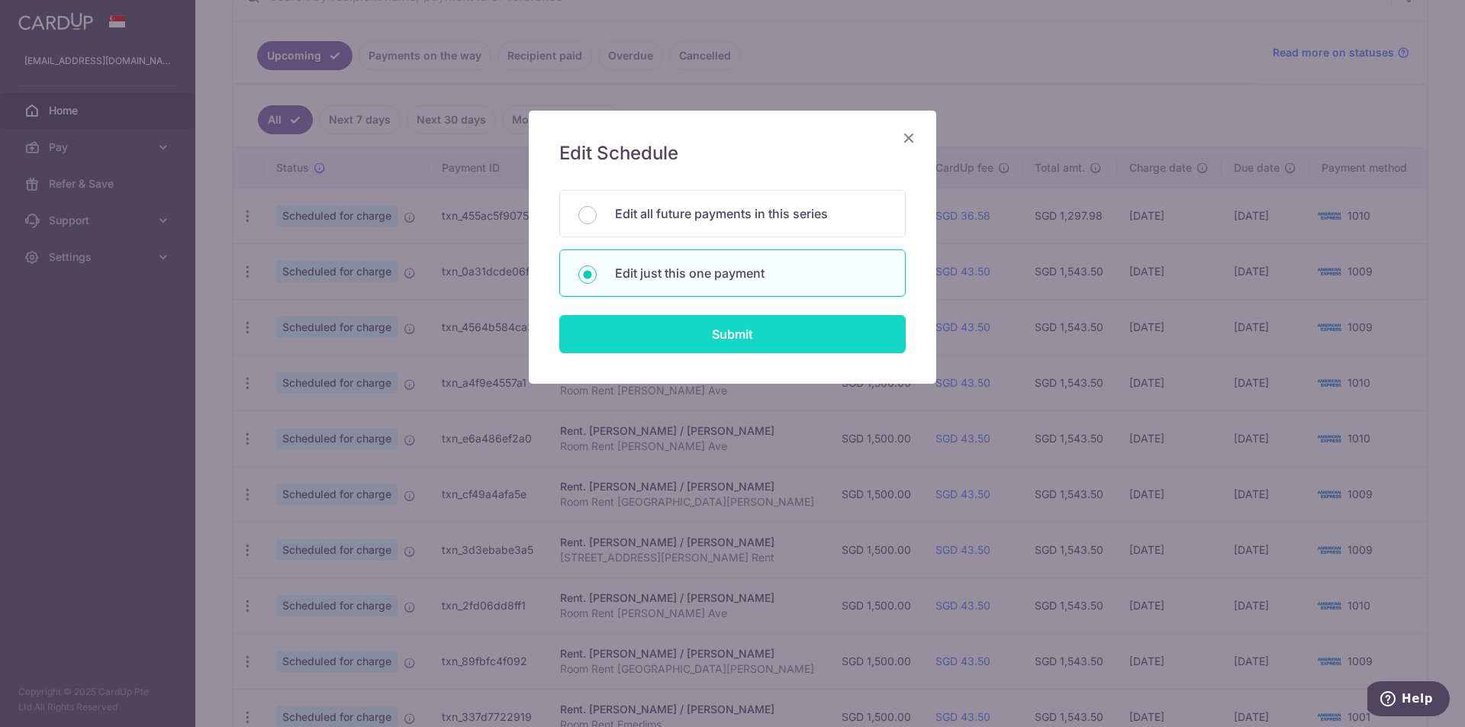
click at [706, 343] on input "Submit" at bounding box center [732, 334] width 346 height 38
radio input "true"
type input "1,261.40"
type input "[DATE]"
type input "Room Rent [PERSON_NAME] Ave"
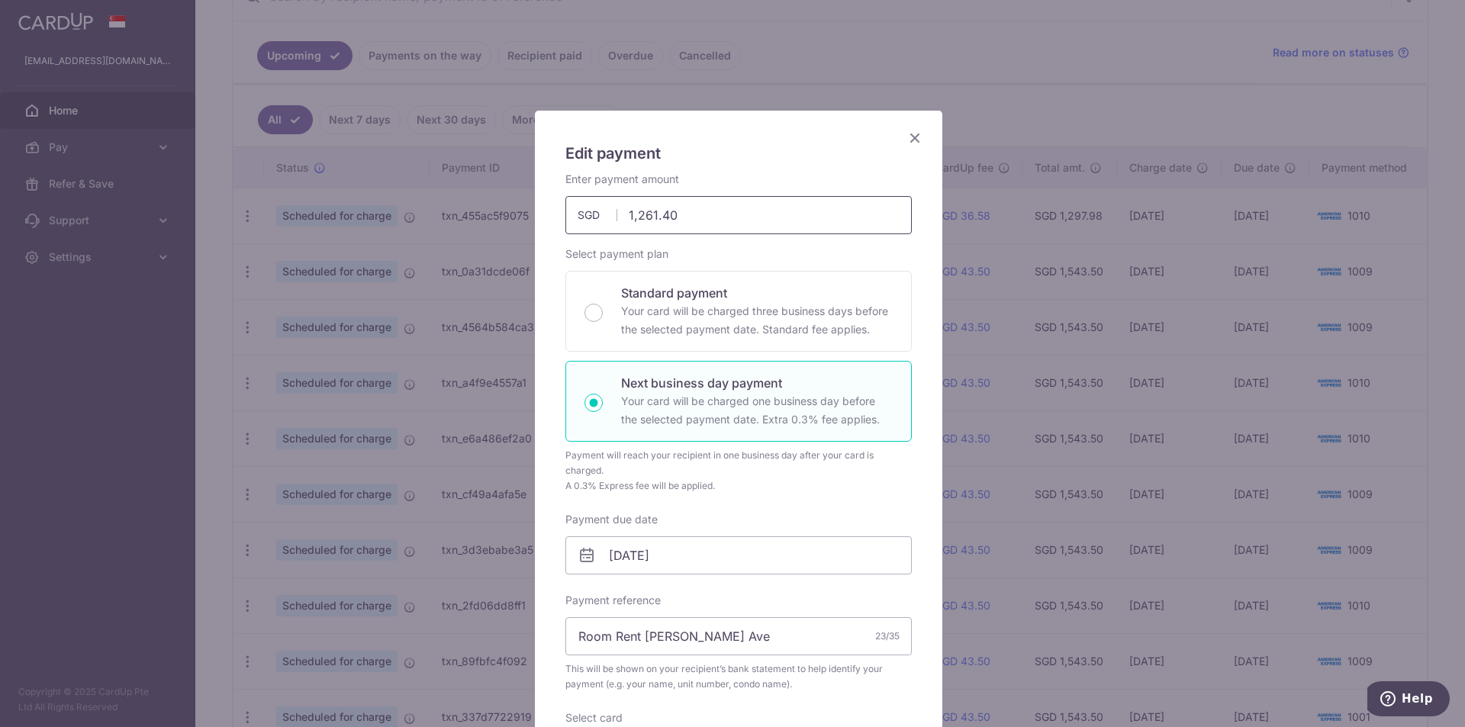
click at [649, 213] on input "1,261.40" at bounding box center [738, 215] width 346 height 38
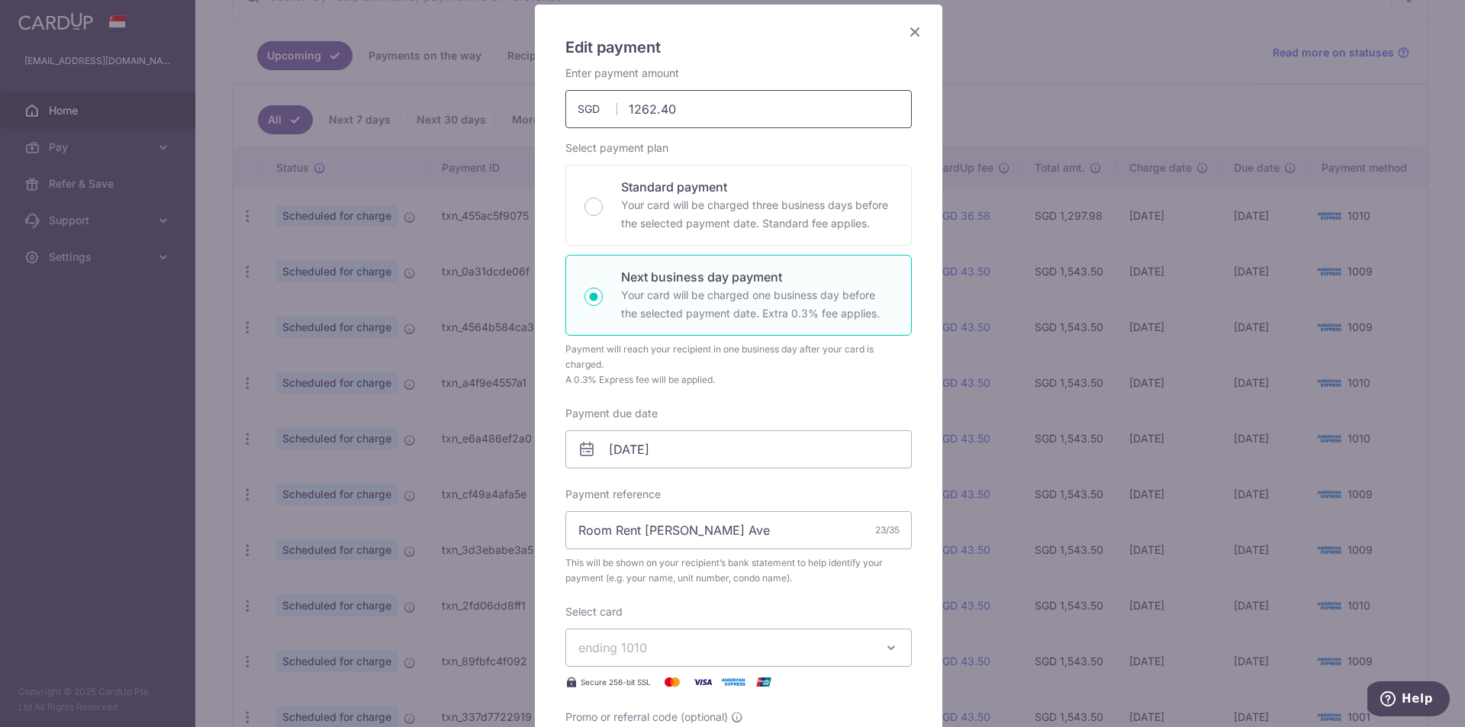
scroll to position [305, 0]
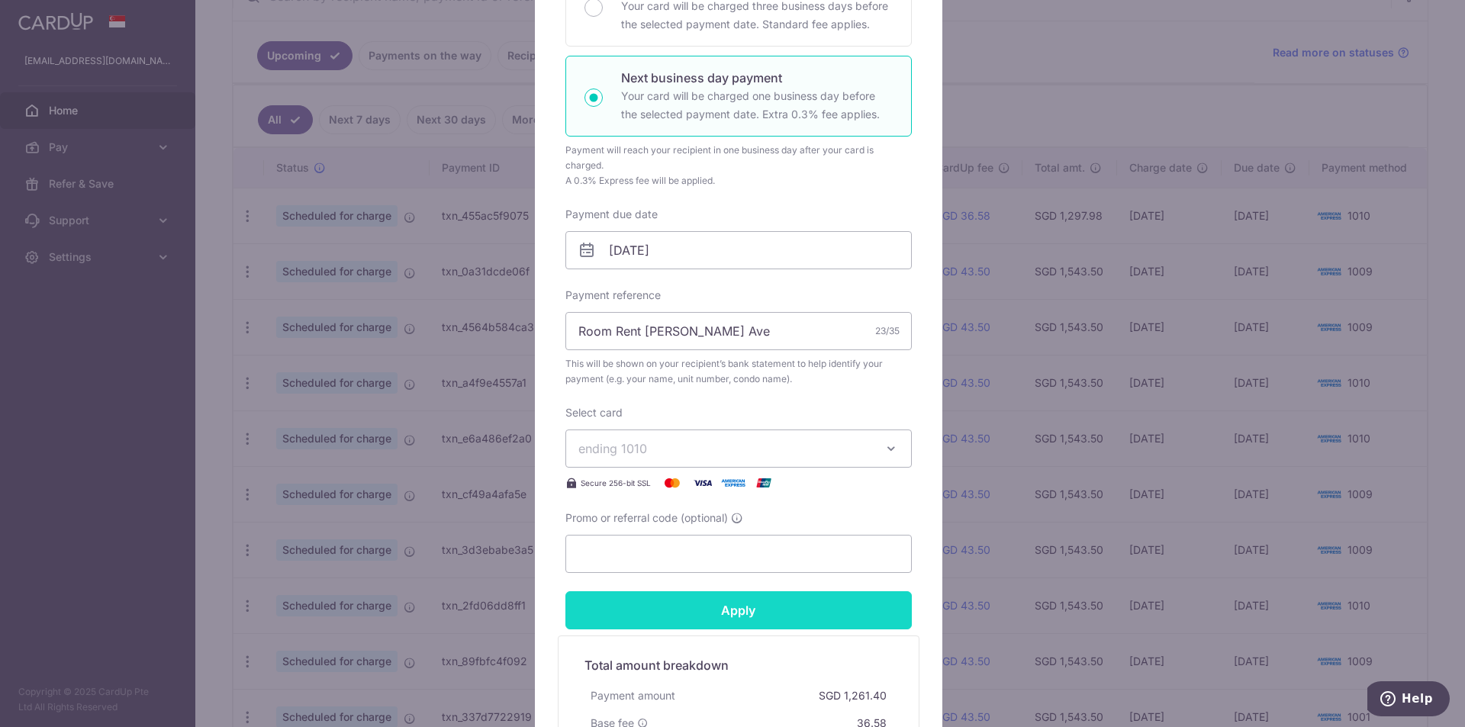
type input "1,262.40"
click at [778, 612] on input "Apply" at bounding box center [738, 610] width 346 height 38
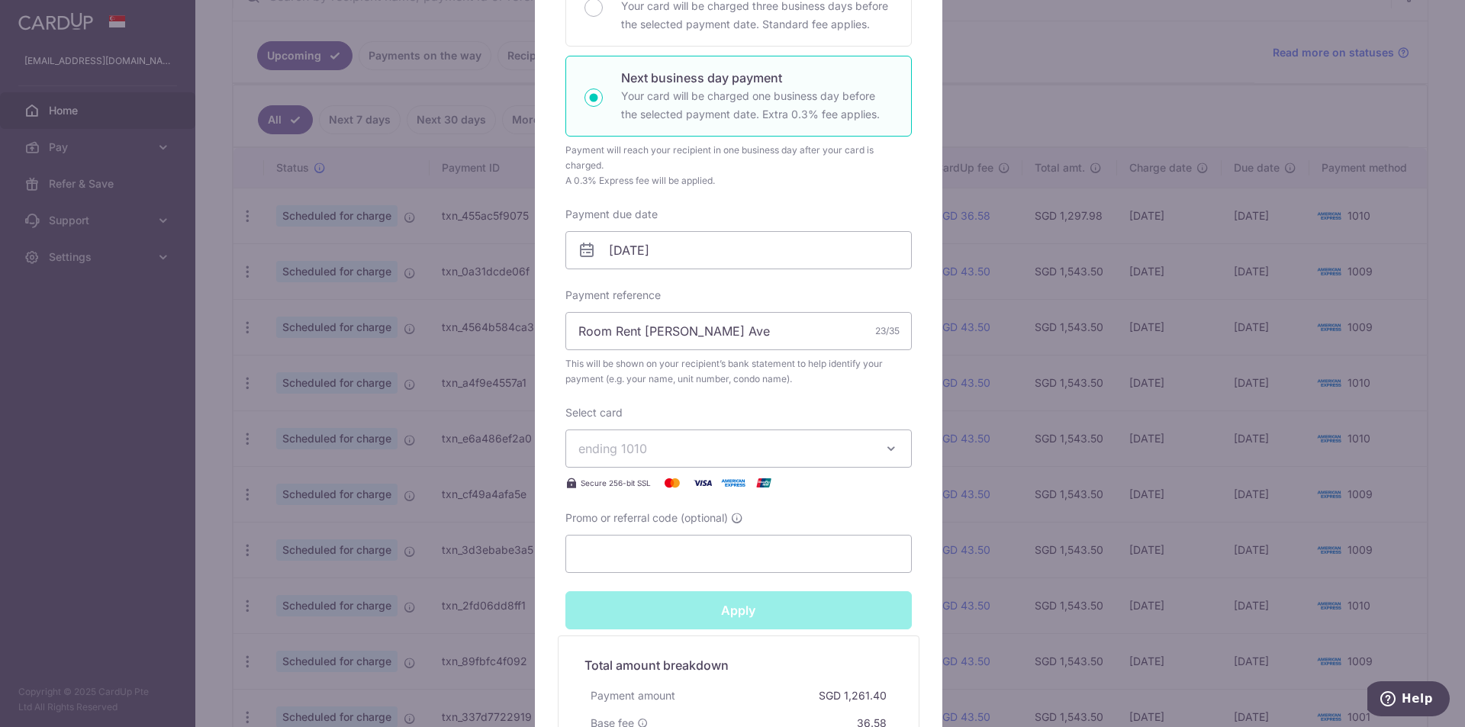
type input "Successfully Applied"
click at [989, 112] on div "Edit payment By clicking apply, you will make changes to all payments to Semera…" at bounding box center [732, 363] width 1465 height 727
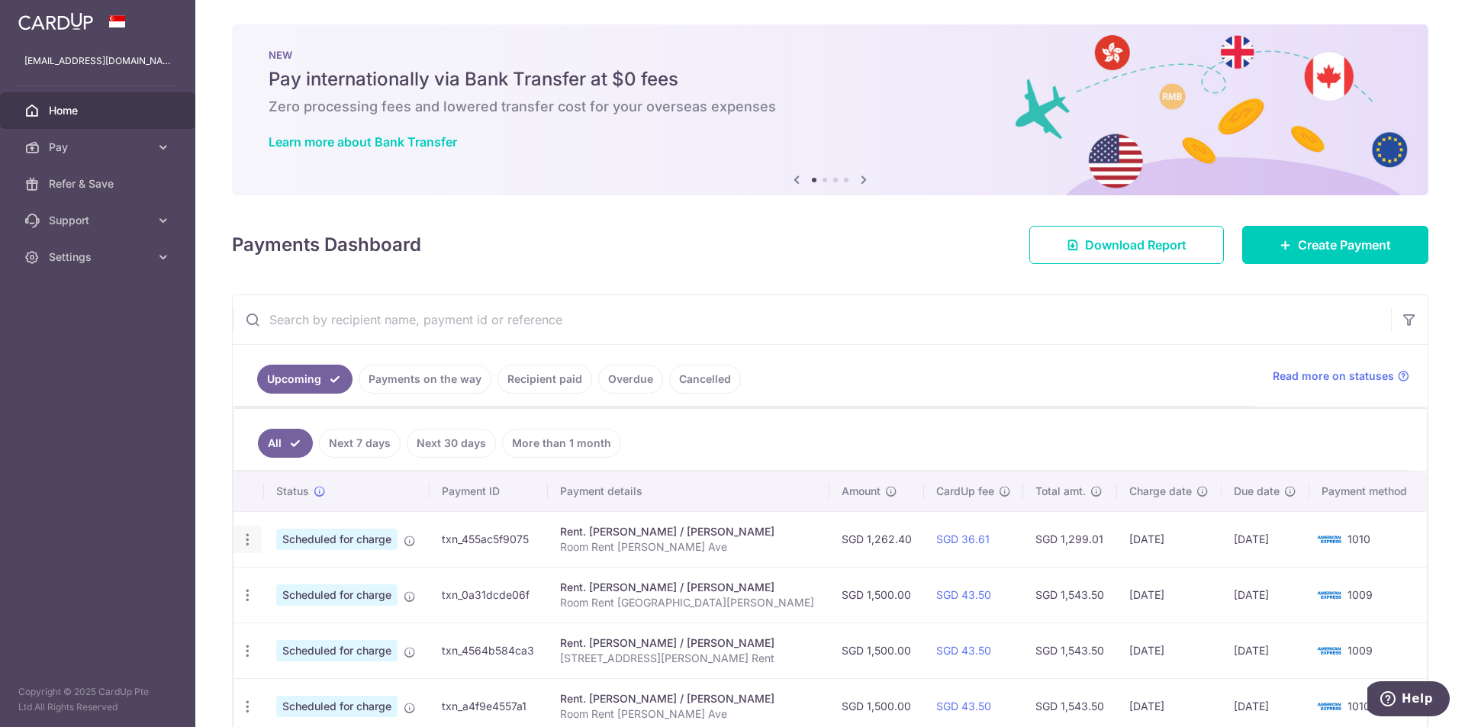
click at [248, 536] on icon "button" at bounding box center [248, 540] width 16 height 16
click at [318, 583] on span "Update payment" at bounding box center [329, 581] width 104 height 18
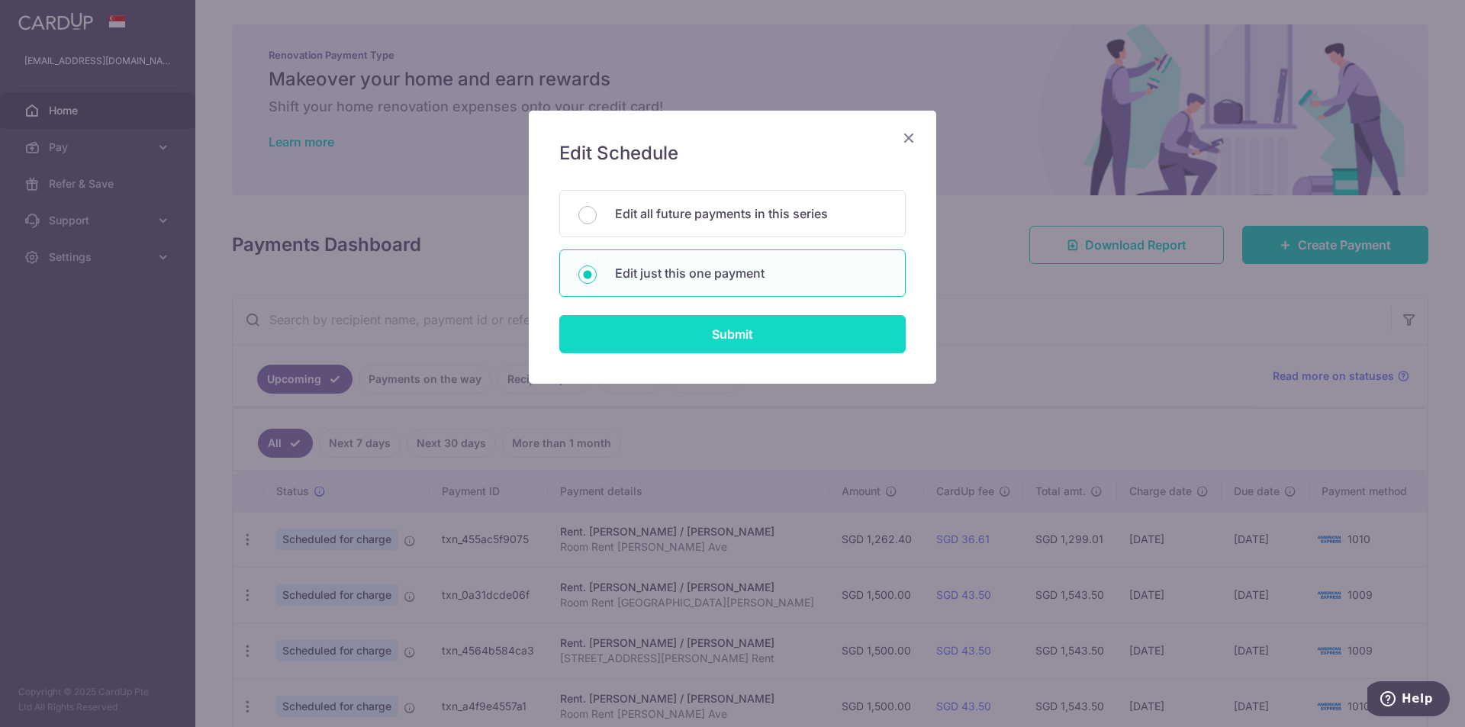
click at [706, 336] on input "Submit" at bounding box center [732, 334] width 346 height 38
radio input "true"
type input "1,262.40"
type input "[DATE]"
type input "Room Rent [PERSON_NAME] Ave"
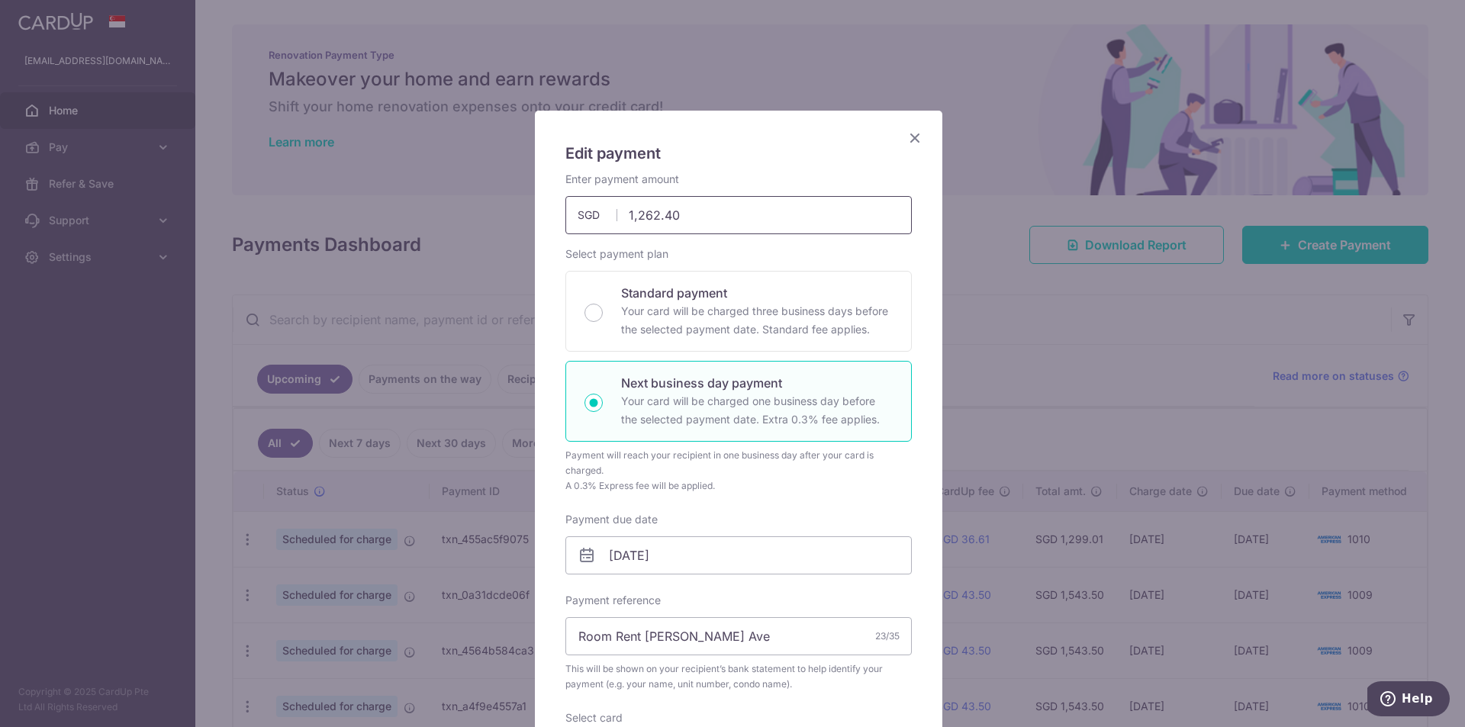
drag, startPoint x: 658, startPoint y: 217, endPoint x: 675, endPoint y: 217, distance: 17.5
click at [675, 217] on input "1,262.40" at bounding box center [738, 215] width 346 height 38
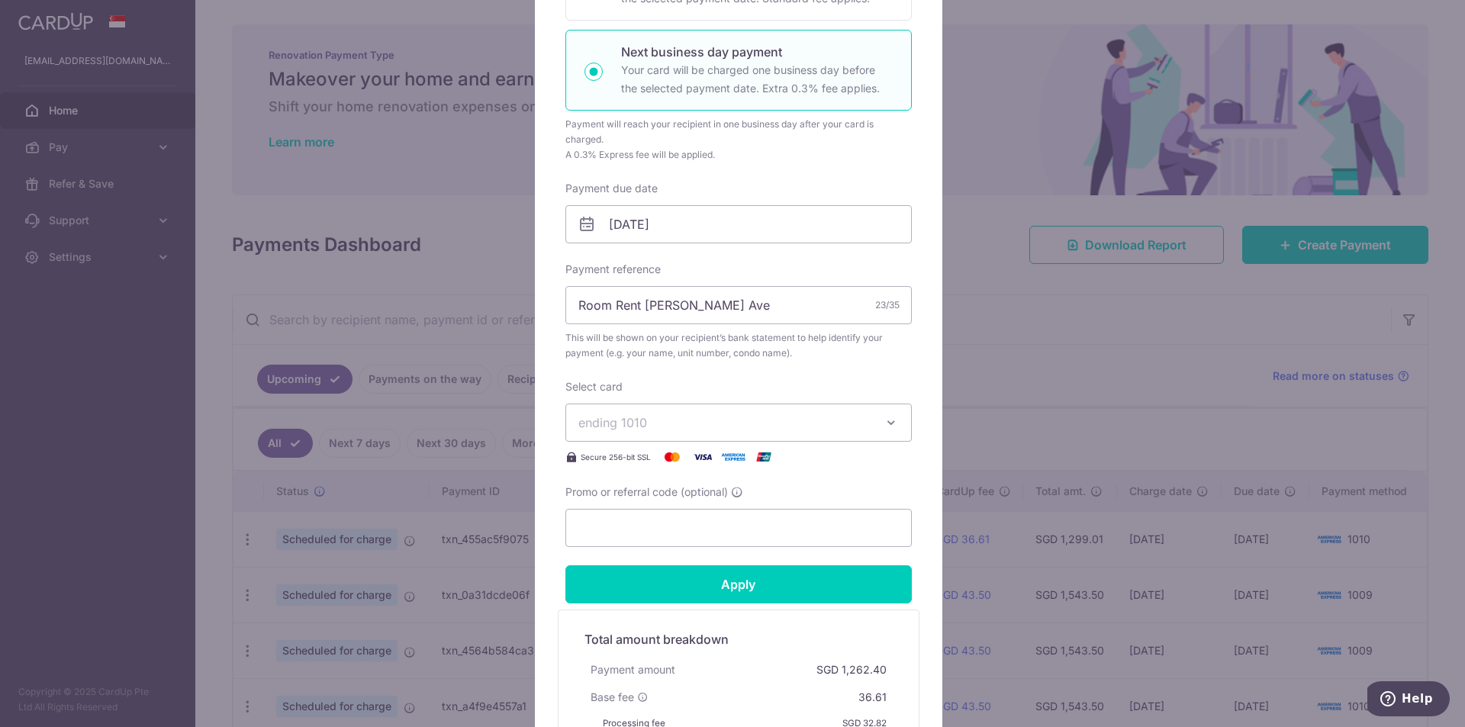
scroll to position [382, 0]
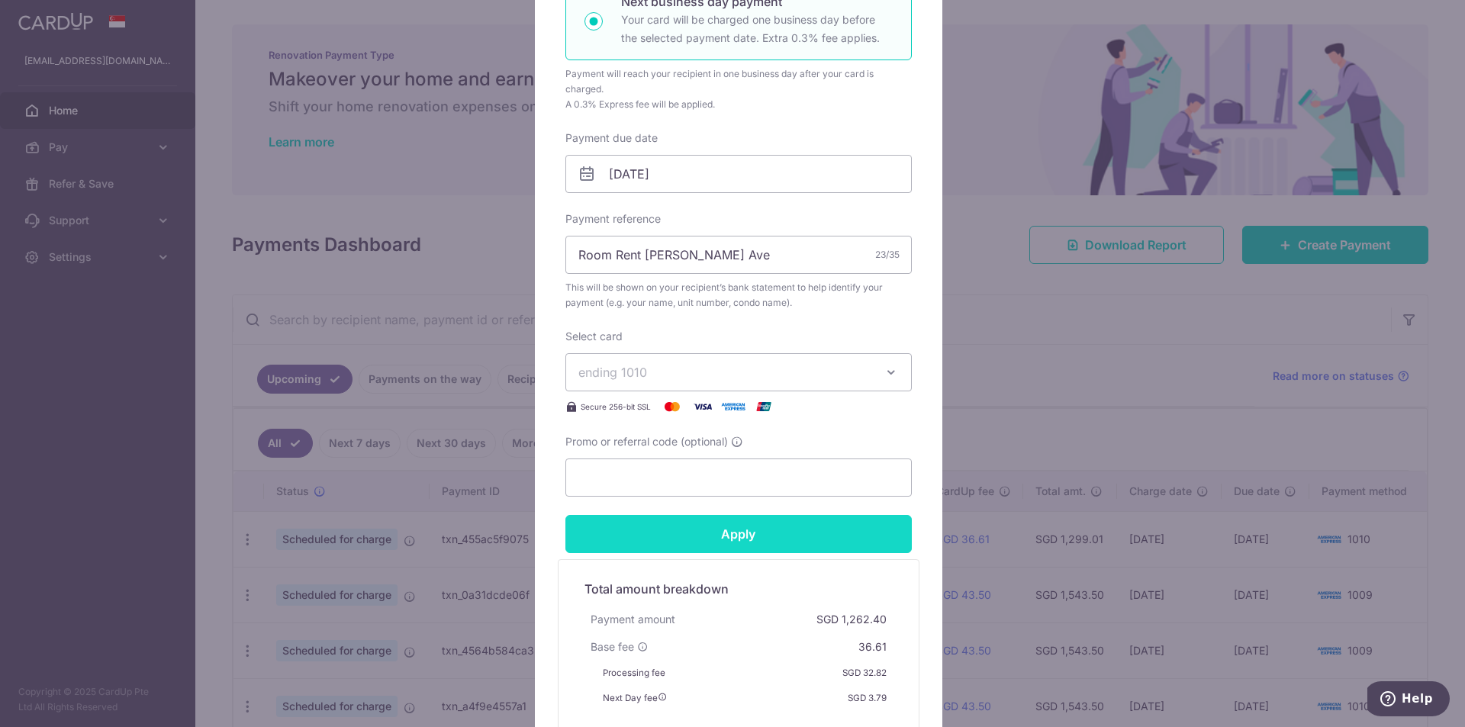
type input "1,262.90"
click at [747, 539] on input "Apply" at bounding box center [738, 534] width 346 height 38
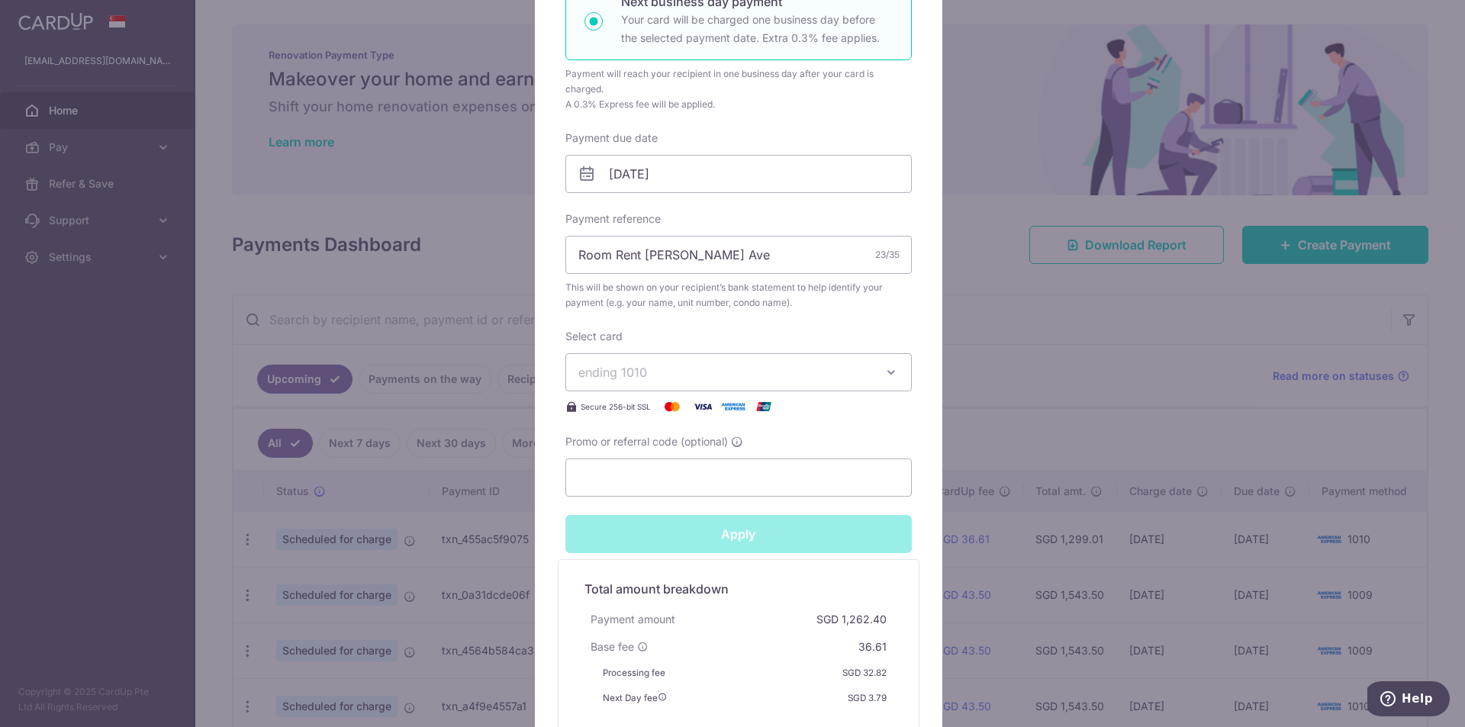
type input "Successfully Applied"
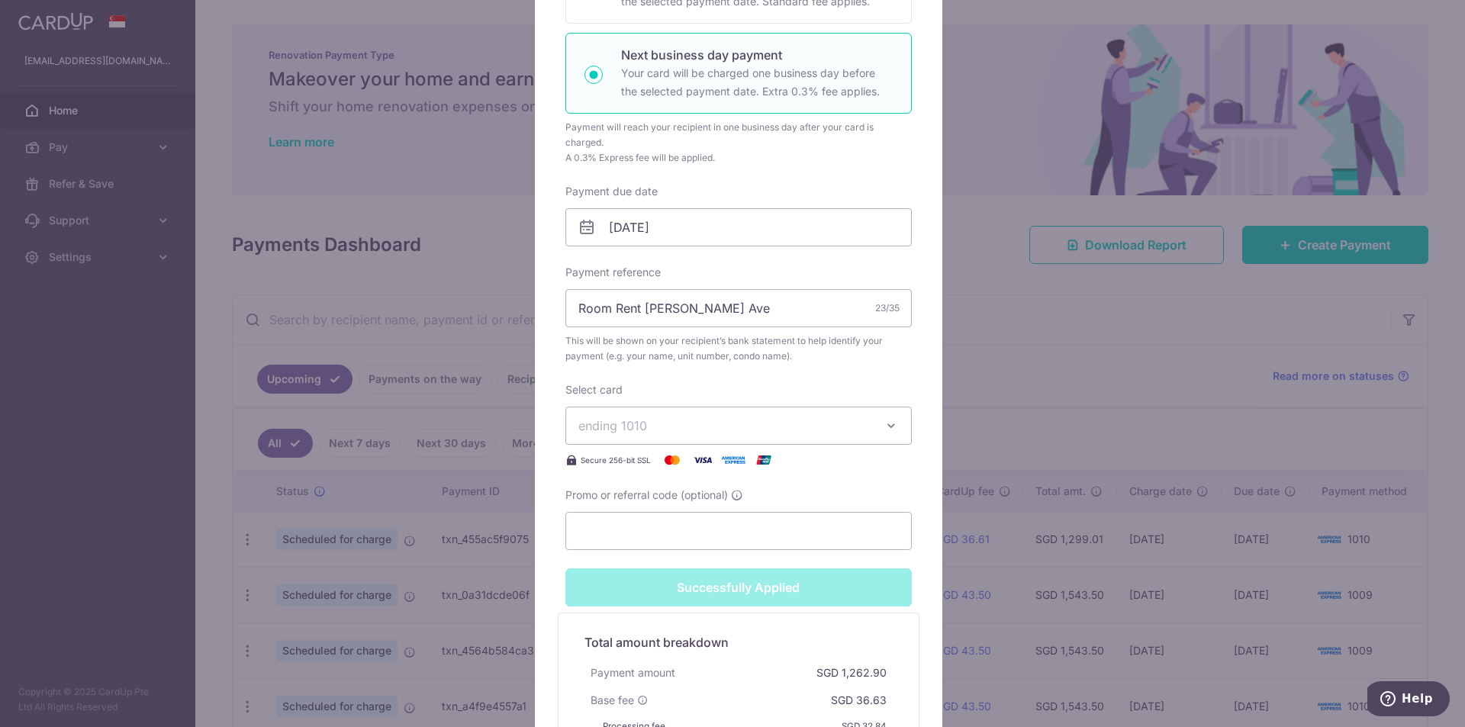
scroll to position [435, 0]
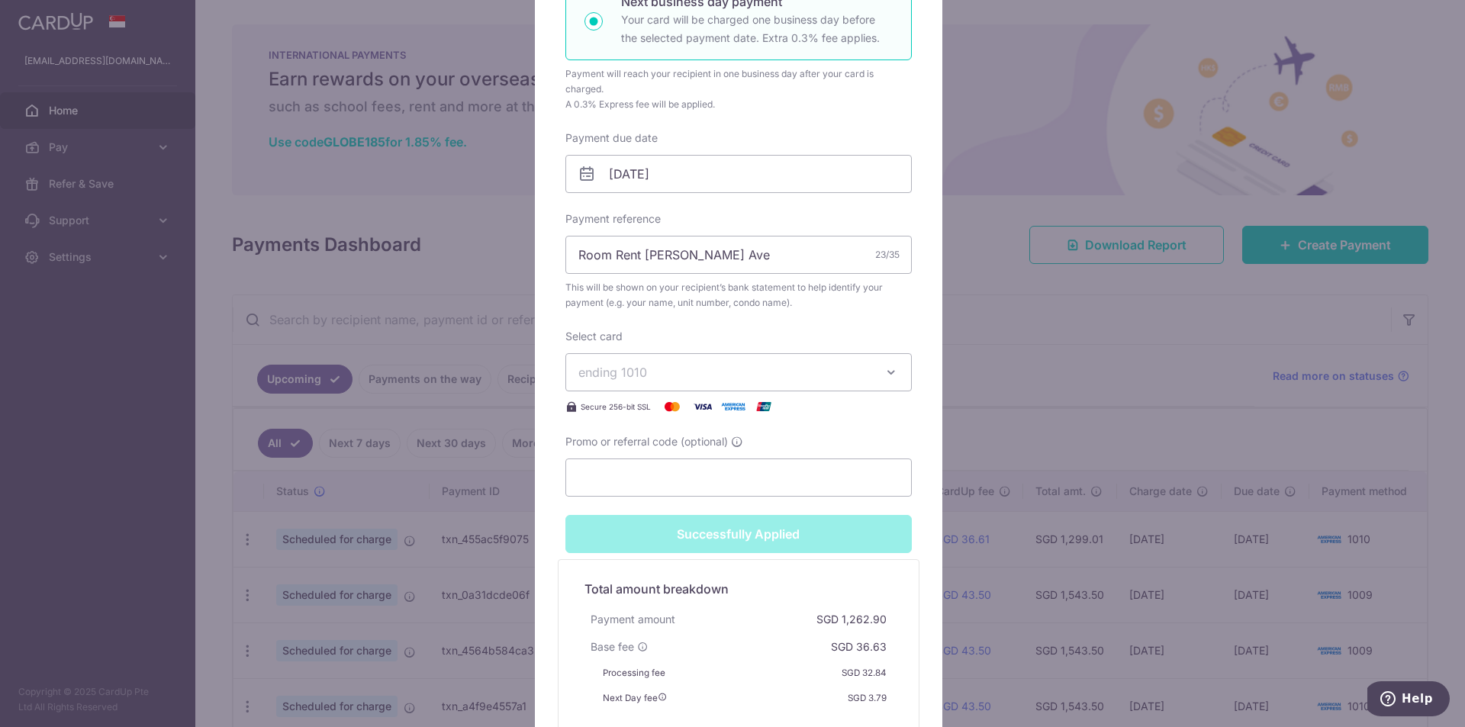
click at [1019, 296] on div "Edit payment By clicking apply, you will make changes to all payments to Semera…" at bounding box center [732, 363] width 1465 height 727
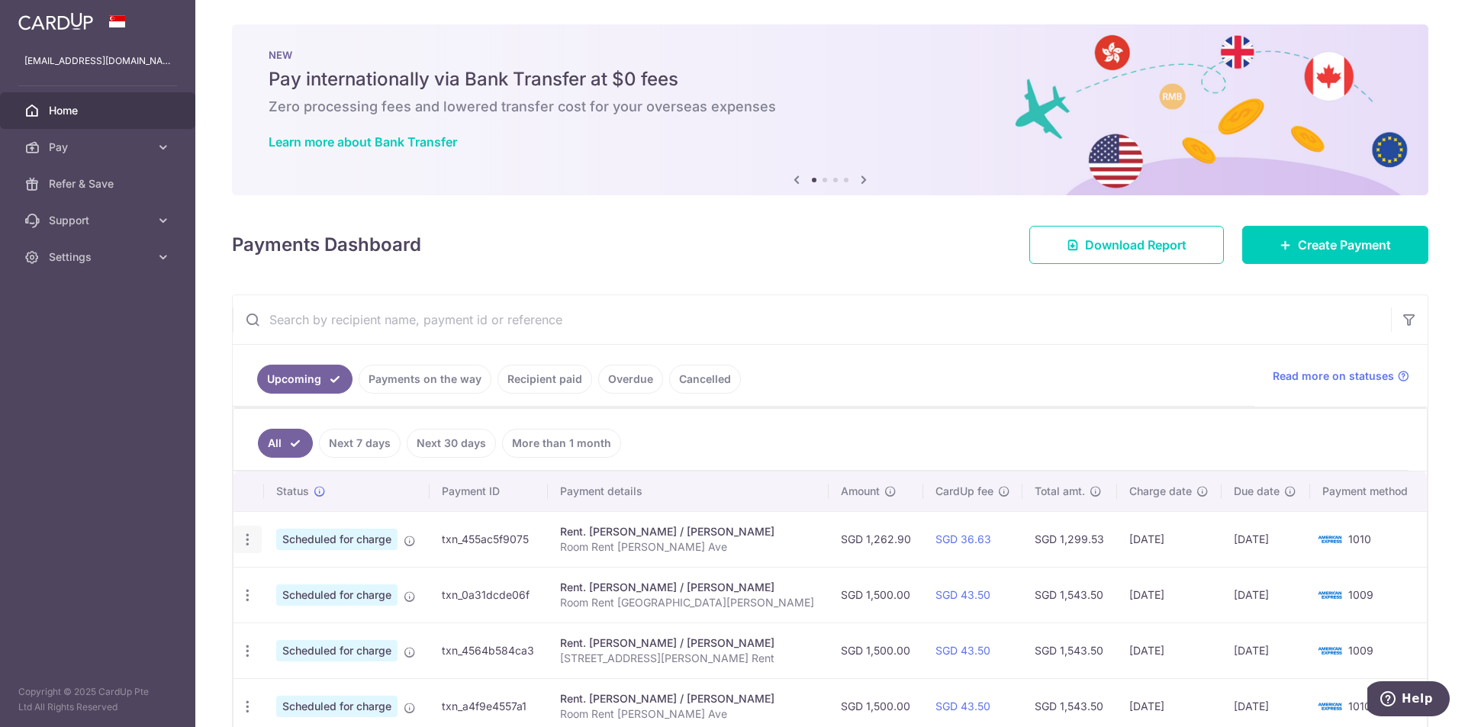
click at [243, 537] on icon "button" at bounding box center [248, 540] width 16 height 16
click at [355, 584] on span "Update payment" at bounding box center [329, 581] width 104 height 18
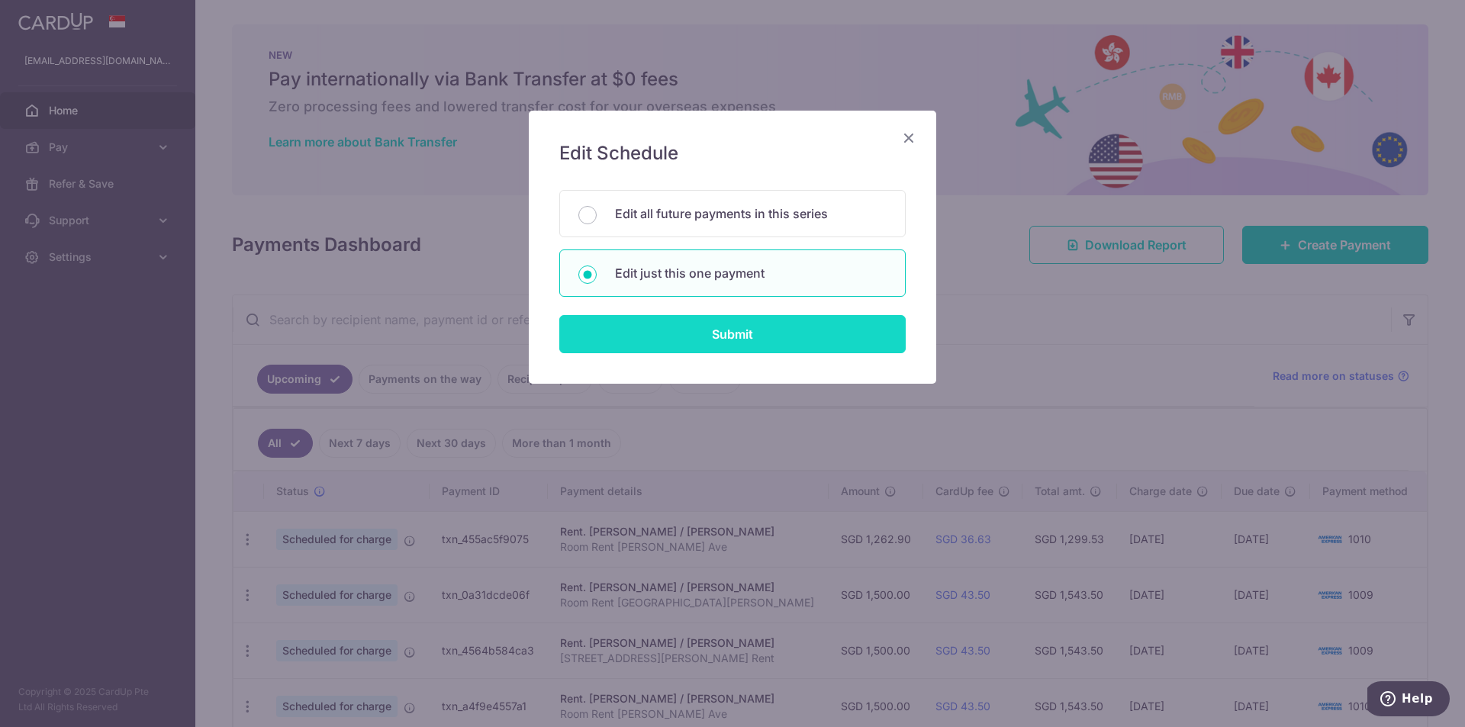
click at [742, 339] on input "Submit" at bounding box center [732, 334] width 346 height 38
radio input "true"
type input "1,262.90"
type input "[DATE]"
type input "Room Rent [PERSON_NAME] Ave"
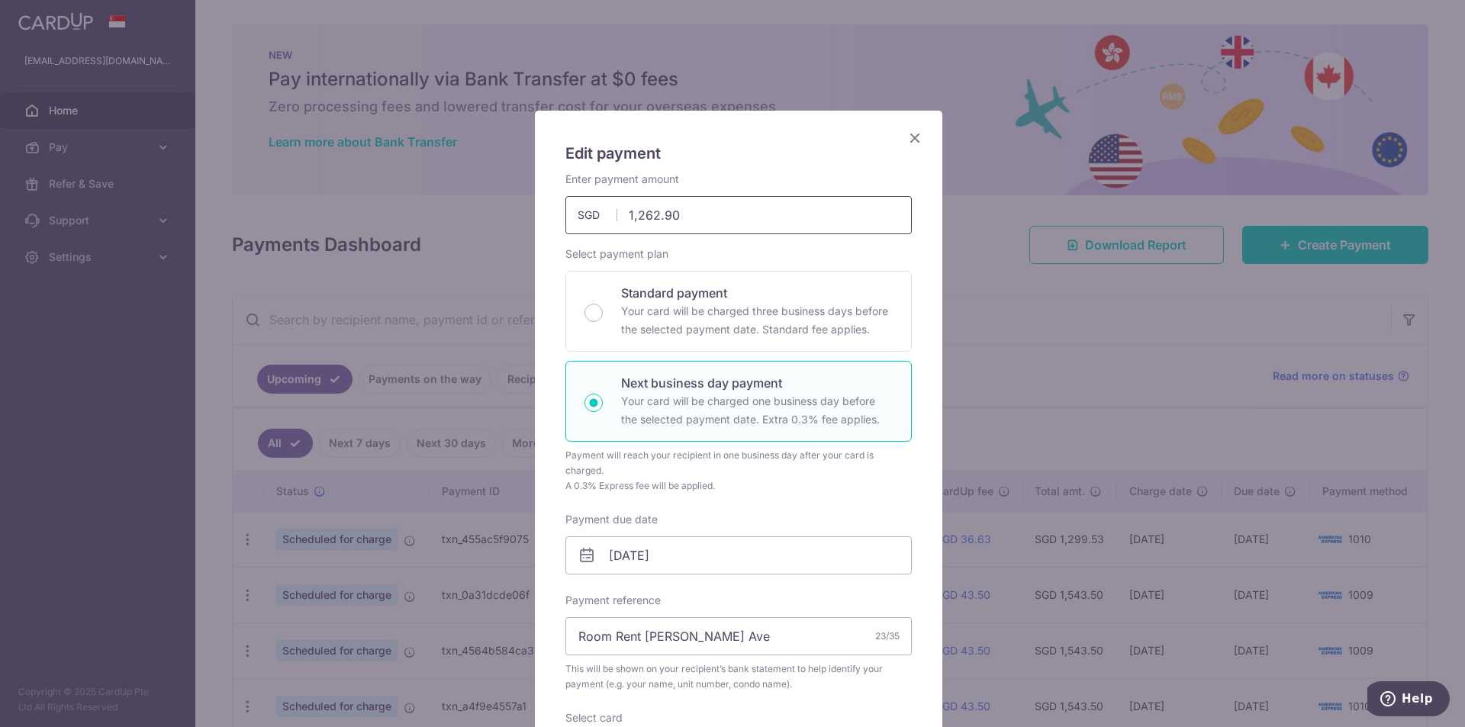
drag, startPoint x: 658, startPoint y: 217, endPoint x: 673, endPoint y: 217, distance: 14.5
click at [673, 217] on input "1,262.90" at bounding box center [738, 215] width 346 height 38
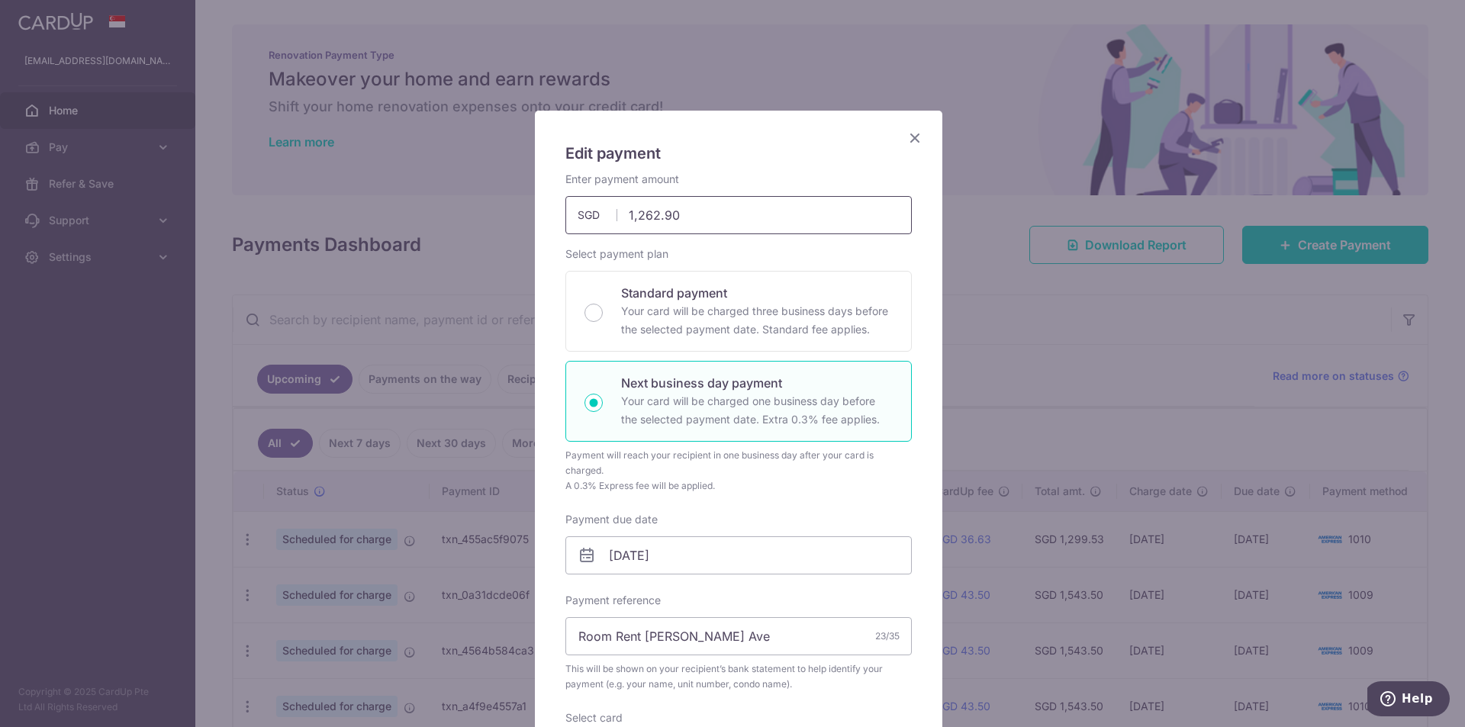
click at [650, 214] on input "1,262.90" at bounding box center [738, 215] width 346 height 38
drag, startPoint x: 654, startPoint y: 217, endPoint x: 684, endPoint y: 217, distance: 30.5
click at [684, 217] on input "1263.90" at bounding box center [738, 215] width 346 height 38
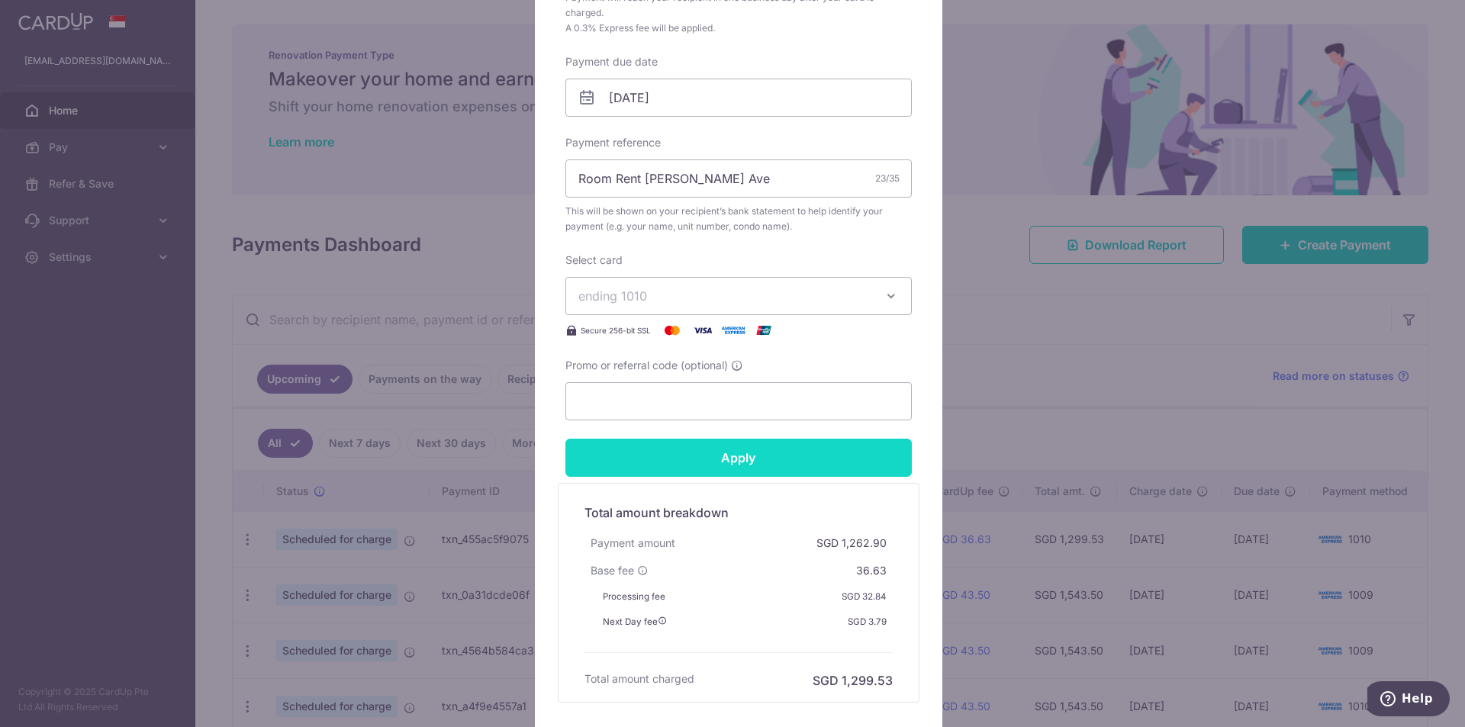
type input "1,263.10"
click at [755, 458] on input "Apply" at bounding box center [738, 458] width 346 height 38
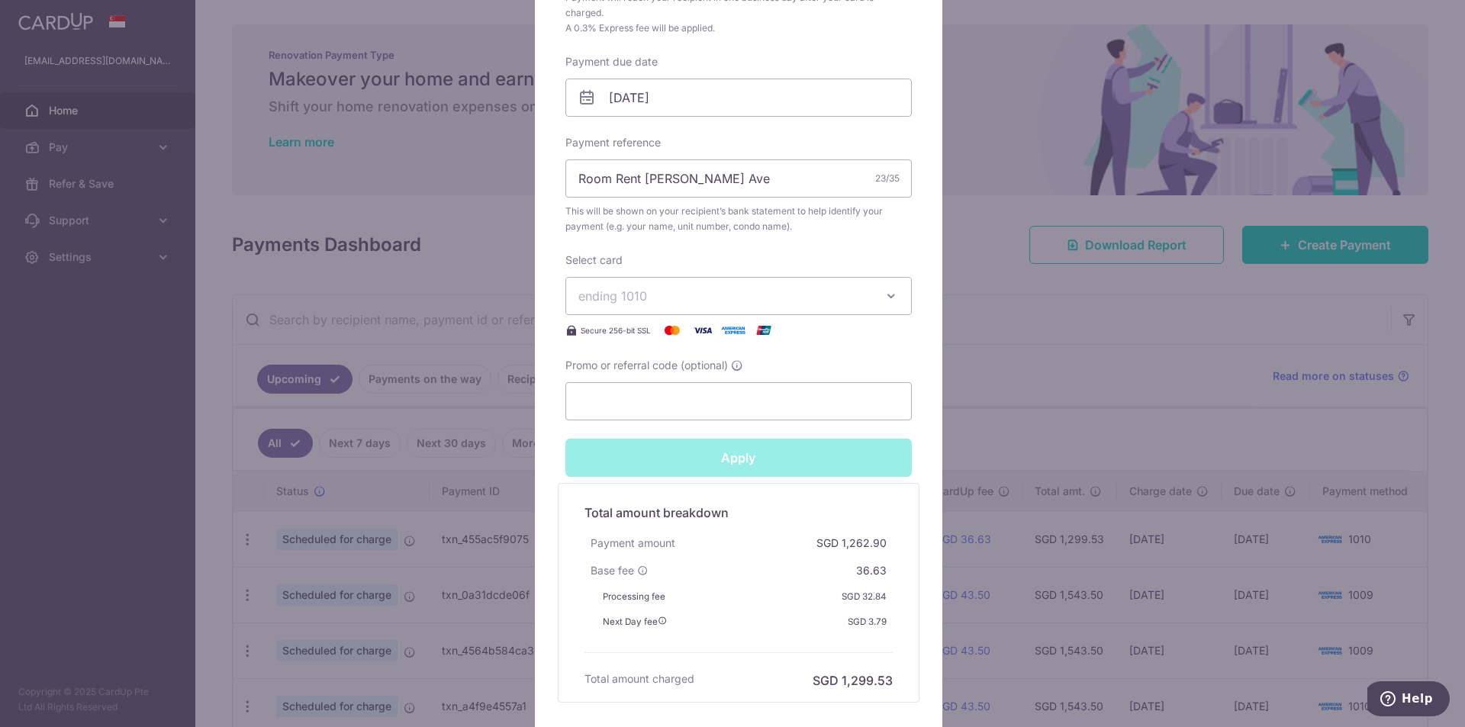
type input "Successfully Applied"
drag, startPoint x: 981, startPoint y: 111, endPoint x: 982, endPoint y: 157, distance: 45.8
click at [982, 111] on div "Edit payment By clicking apply, you will make changes to all payments to Semera…" at bounding box center [732, 363] width 1465 height 727
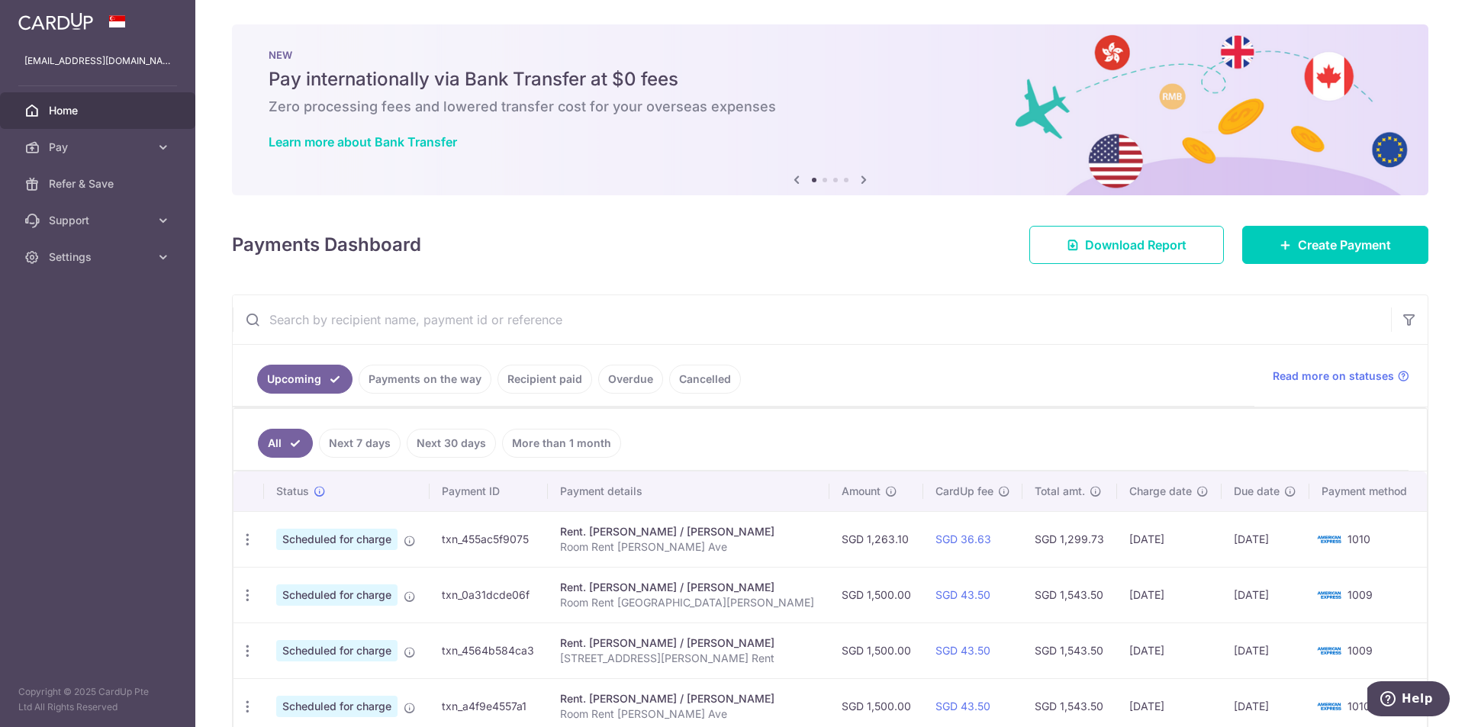
click at [421, 384] on link "Payments on the way" at bounding box center [425, 379] width 133 height 29
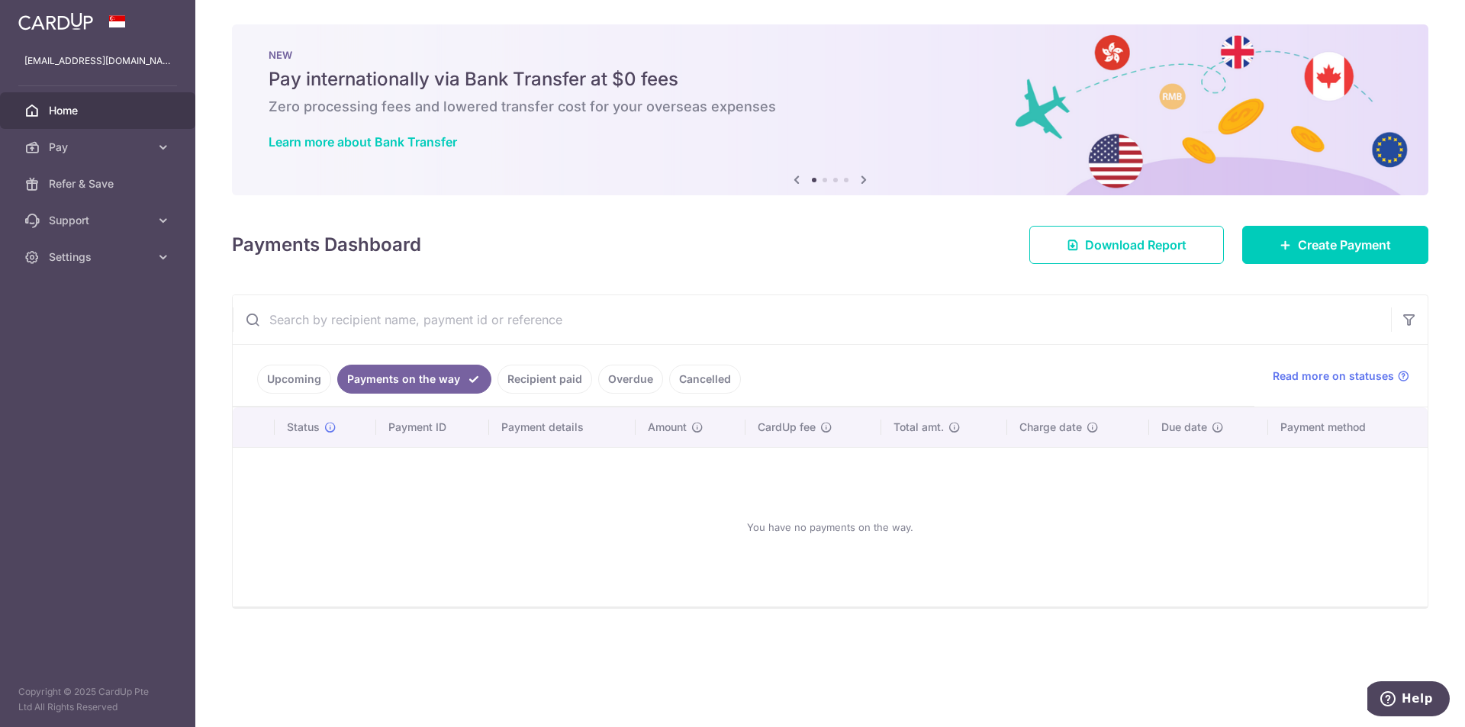
click at [295, 376] on link "Upcoming" at bounding box center [294, 379] width 74 height 29
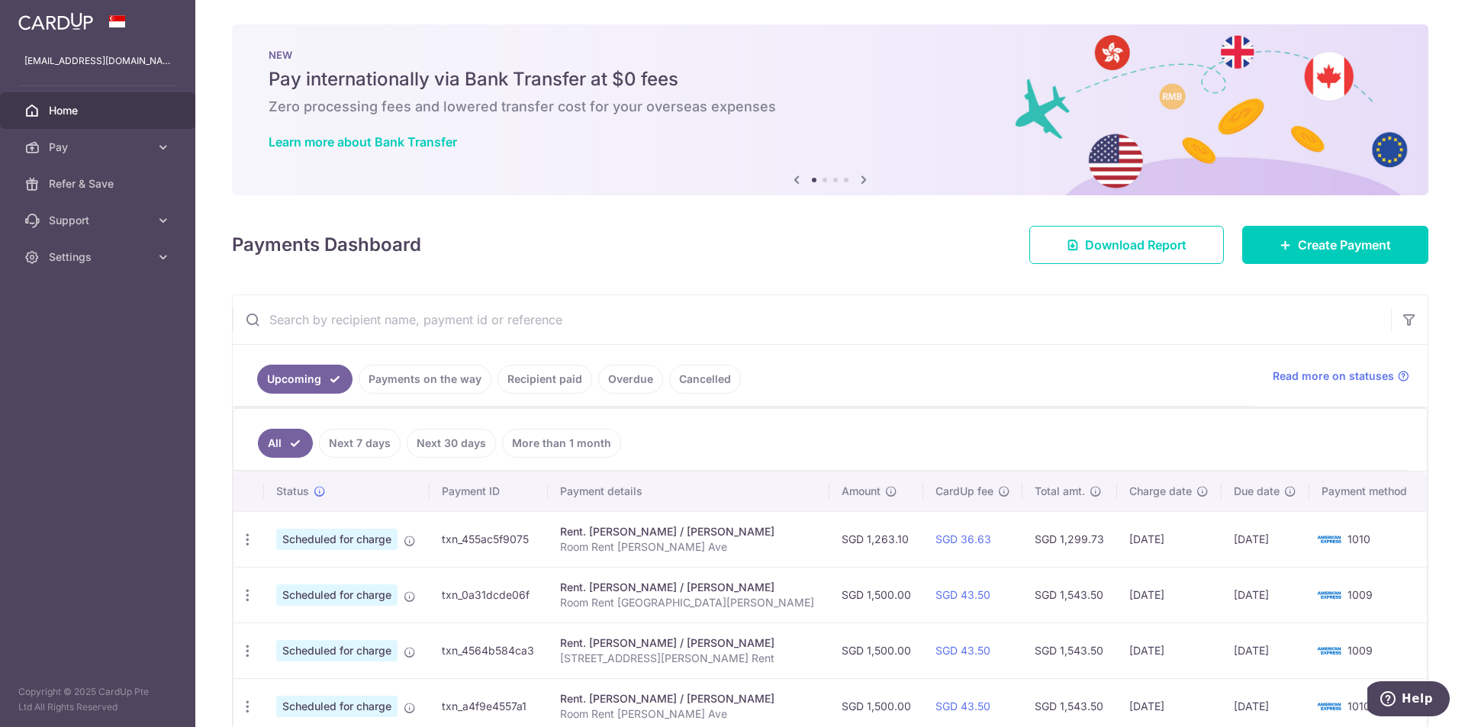
scroll to position [305, 0]
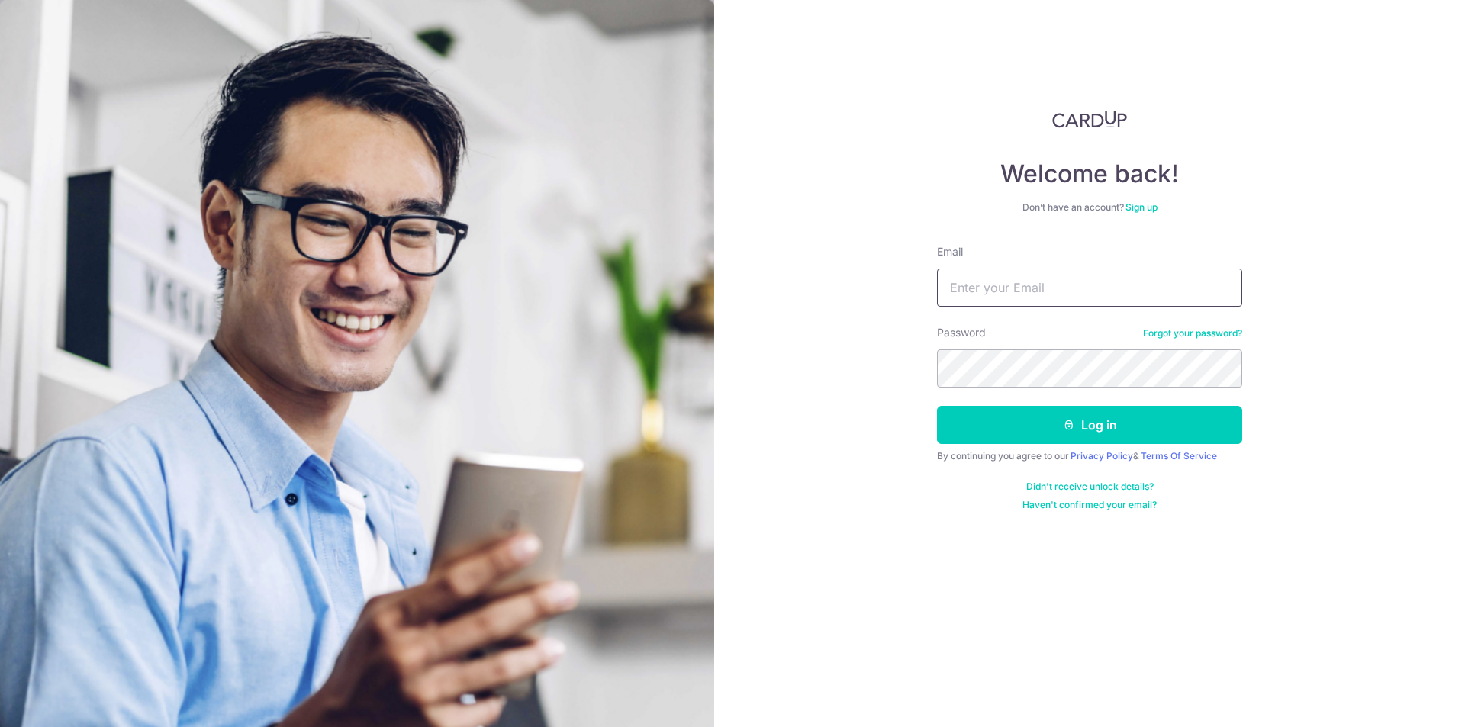
drag, startPoint x: 0, startPoint y: 0, endPoint x: 1012, endPoint y: 285, distance: 1051.1
click at [1012, 285] on input "Email" at bounding box center [1089, 288] width 305 height 38
type input "[EMAIL_ADDRESS][DOMAIN_NAME]"
click at [937, 406] on button "Log in" at bounding box center [1089, 425] width 305 height 38
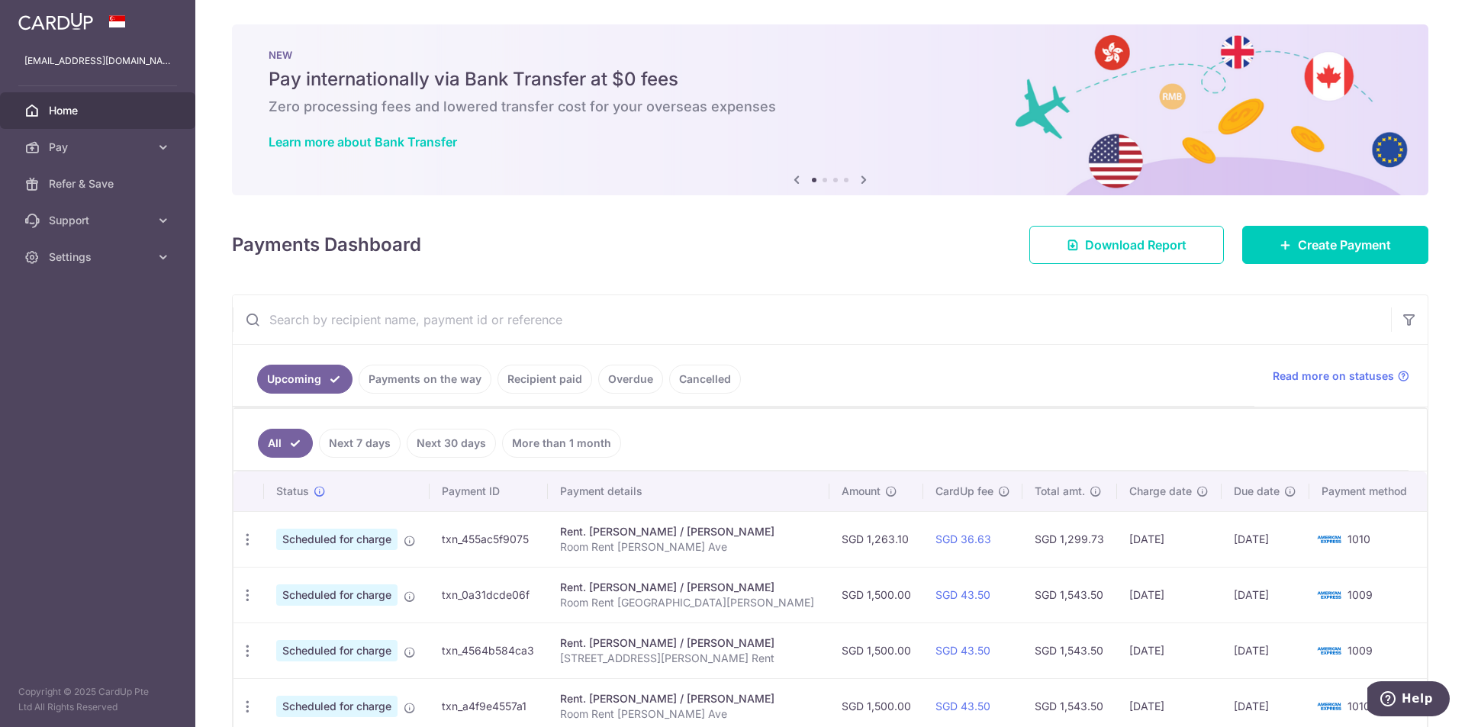
click at [427, 372] on link "Payments on the way" at bounding box center [425, 379] width 133 height 29
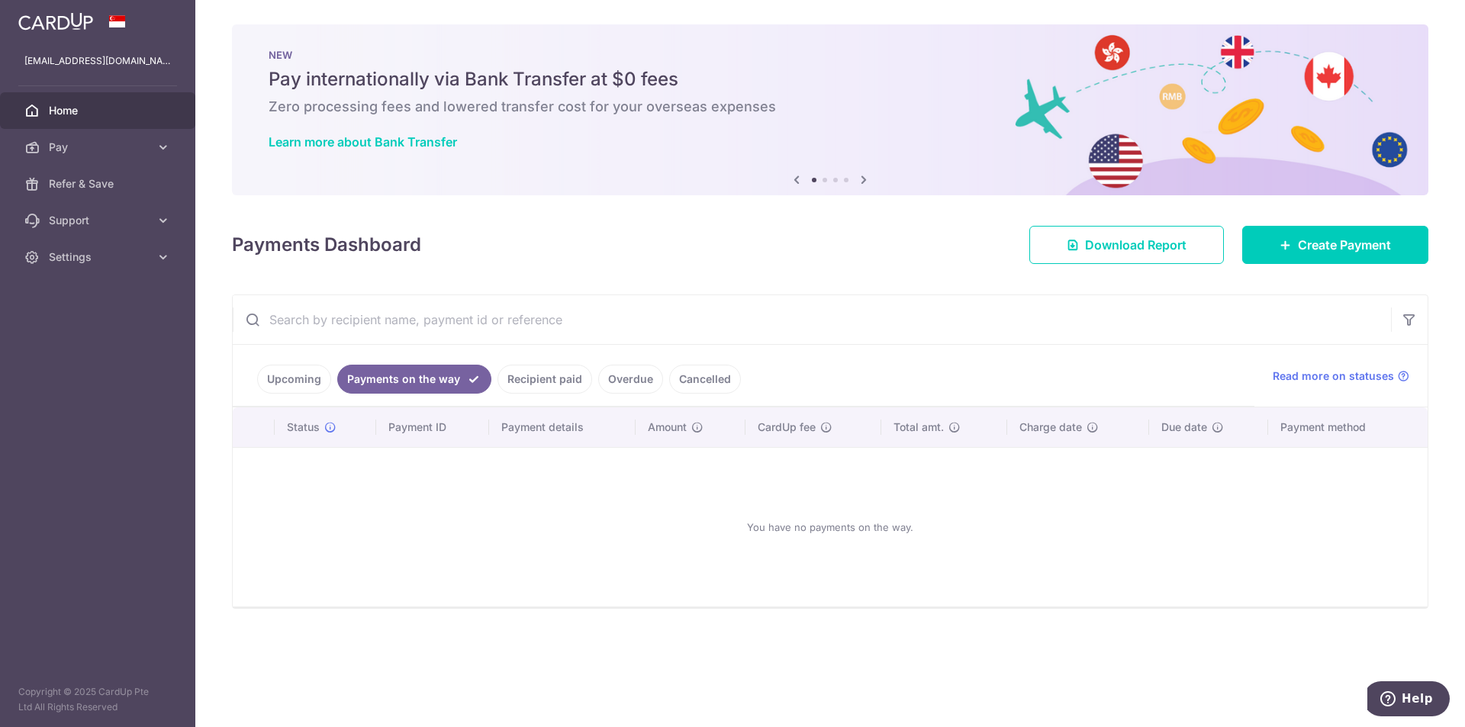
click at [526, 375] on link "Recipient paid" at bounding box center [544, 379] width 95 height 29
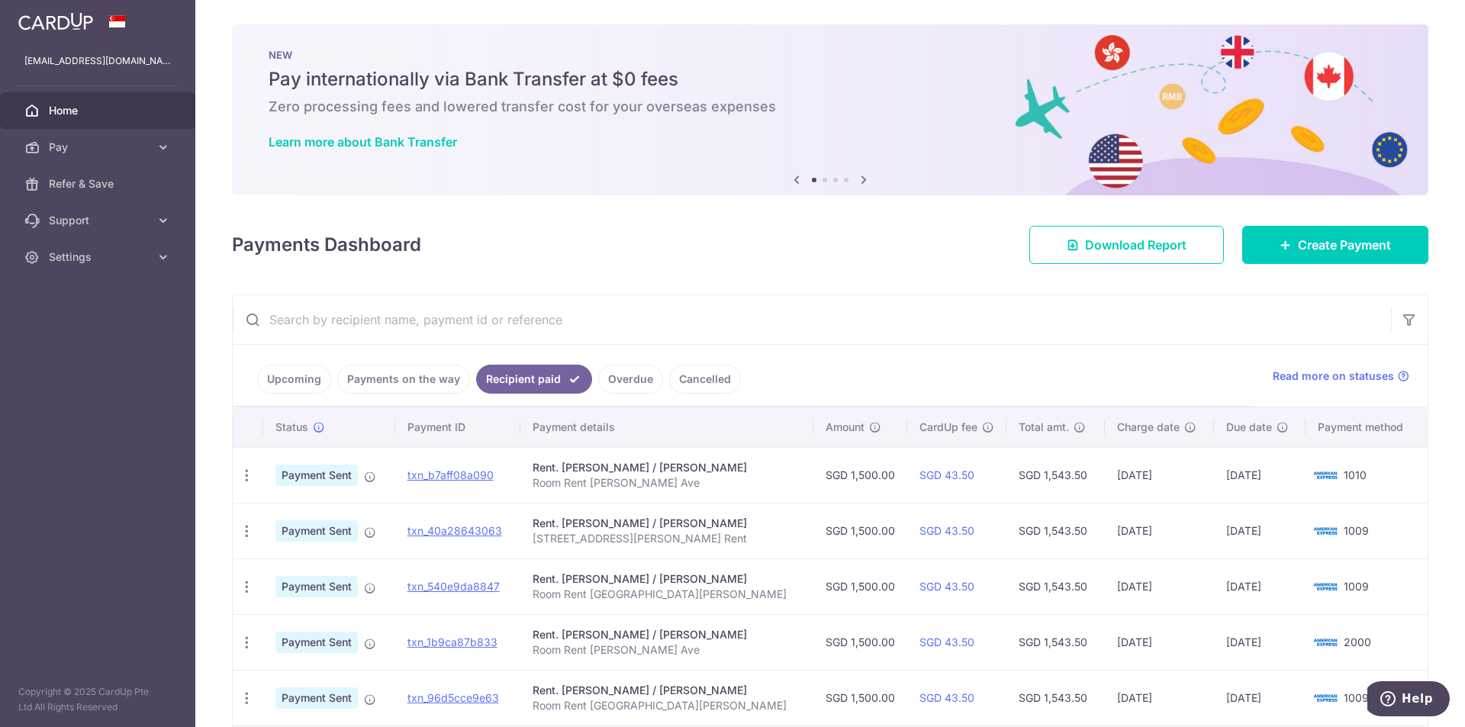
click at [304, 373] on link "Upcoming" at bounding box center [294, 379] width 74 height 29
